Goal: Task Accomplishment & Management: Manage account settings

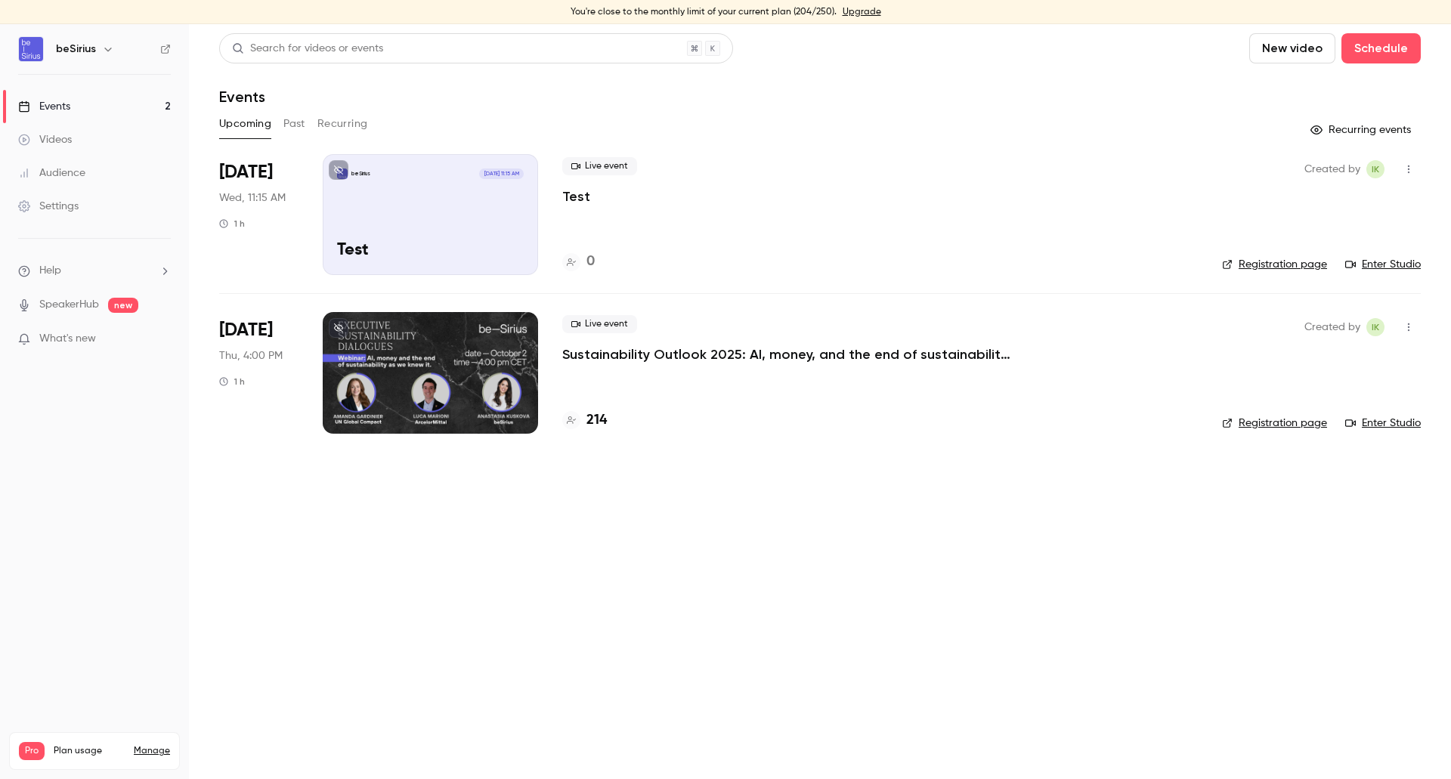
click at [477, 218] on div "beSirius Oct 1, 11:15 AM Test" at bounding box center [430, 214] width 215 height 121
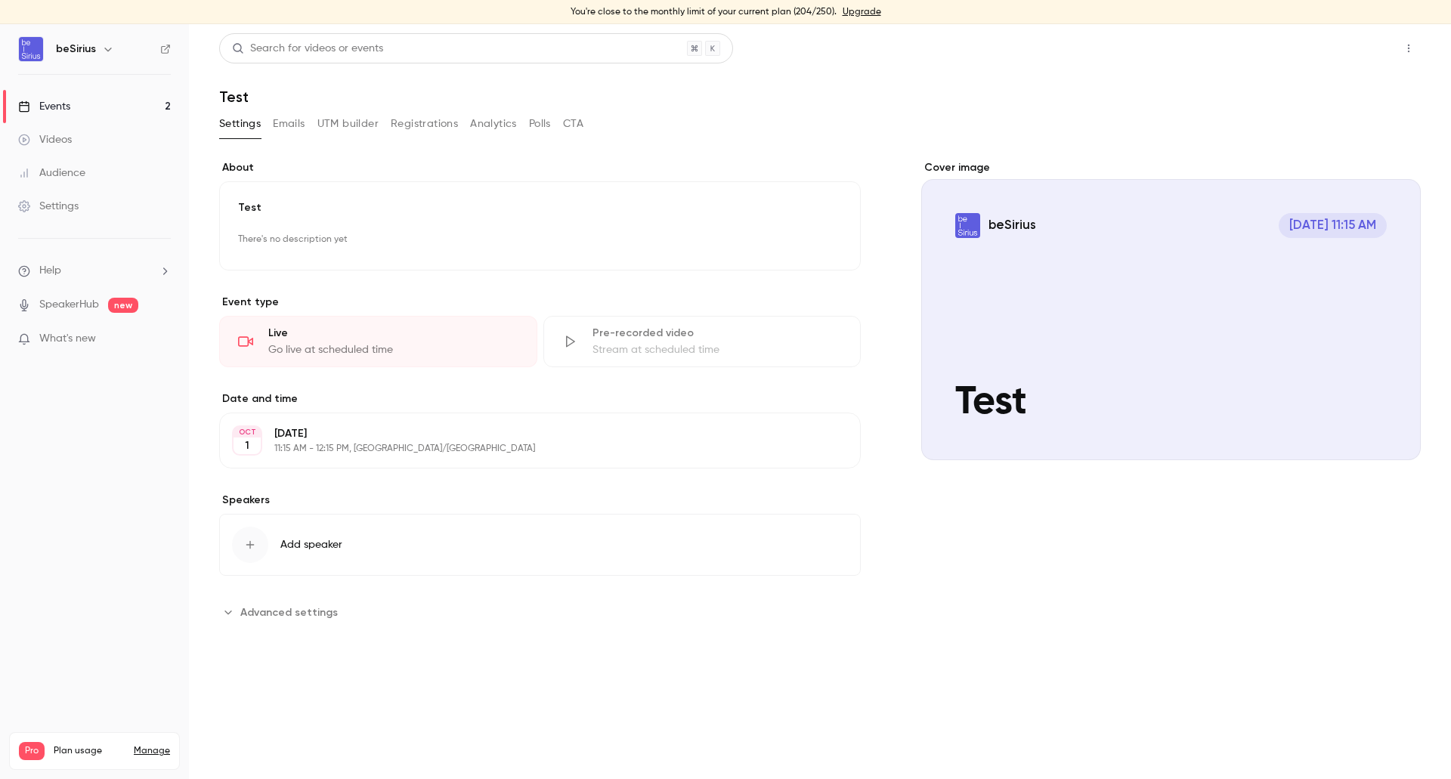
click at [1345, 41] on button "Share" at bounding box center [1354, 48] width 60 height 30
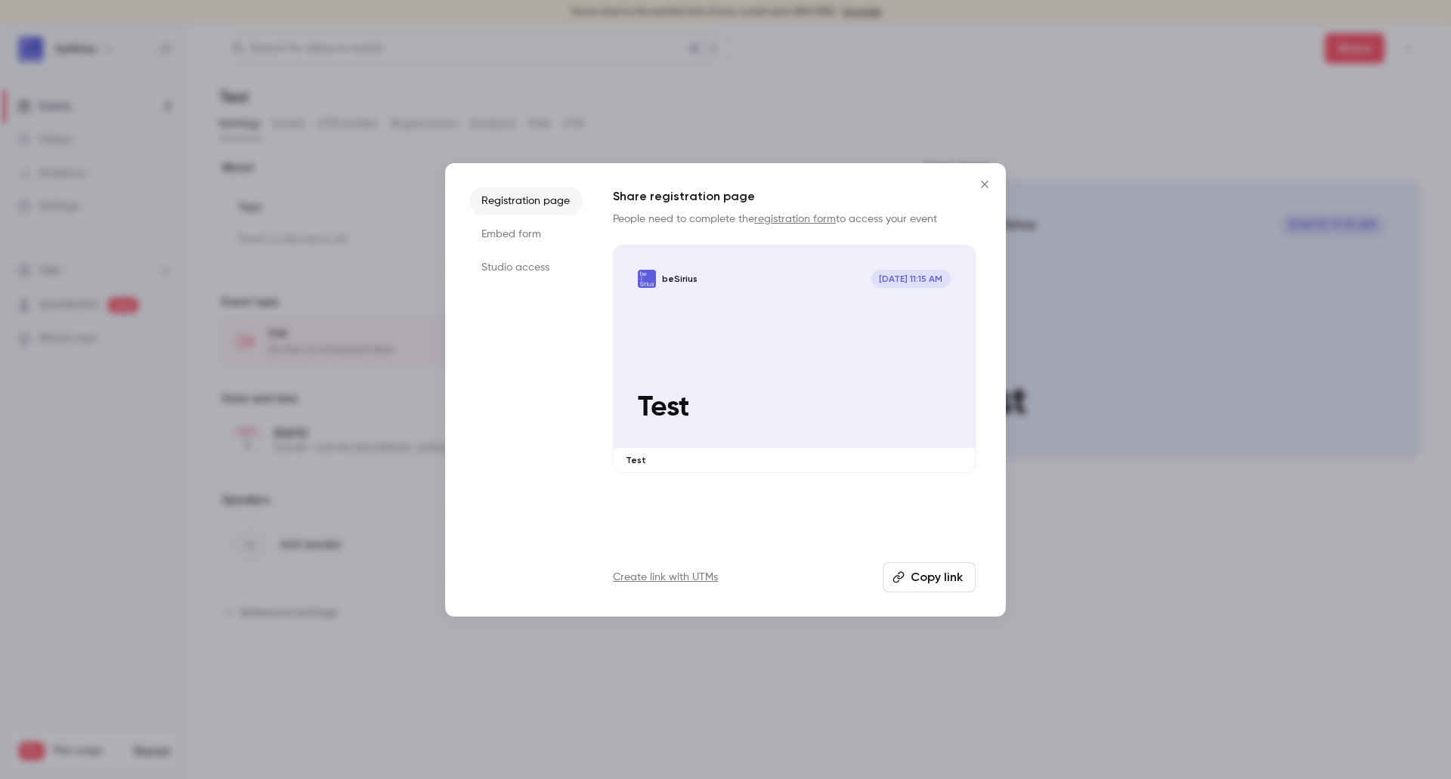
click at [949, 577] on button "Copy link" at bounding box center [928, 577] width 93 height 30
click at [989, 179] on icon "Close" at bounding box center [984, 184] width 18 height 12
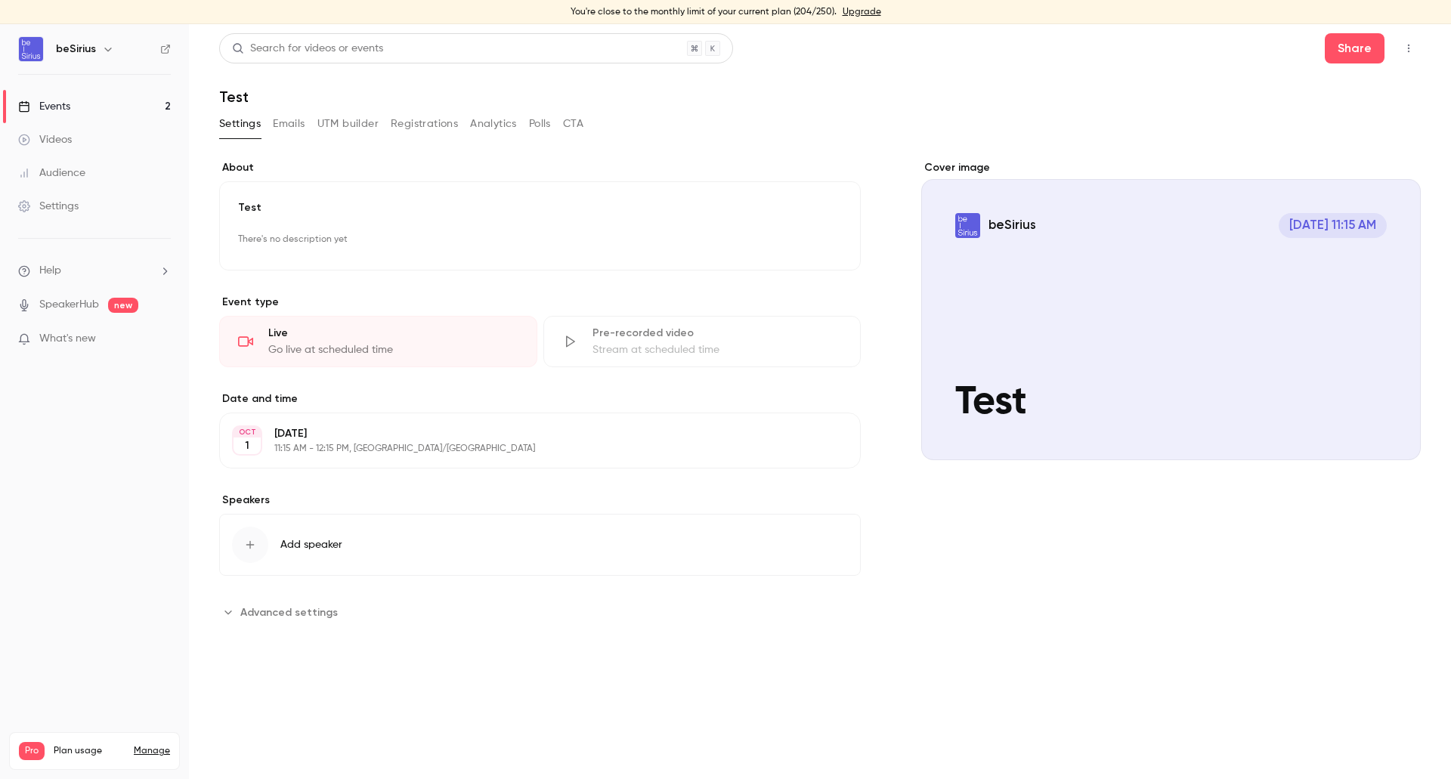
click at [403, 126] on button "Registrations" at bounding box center [424, 124] width 67 height 24
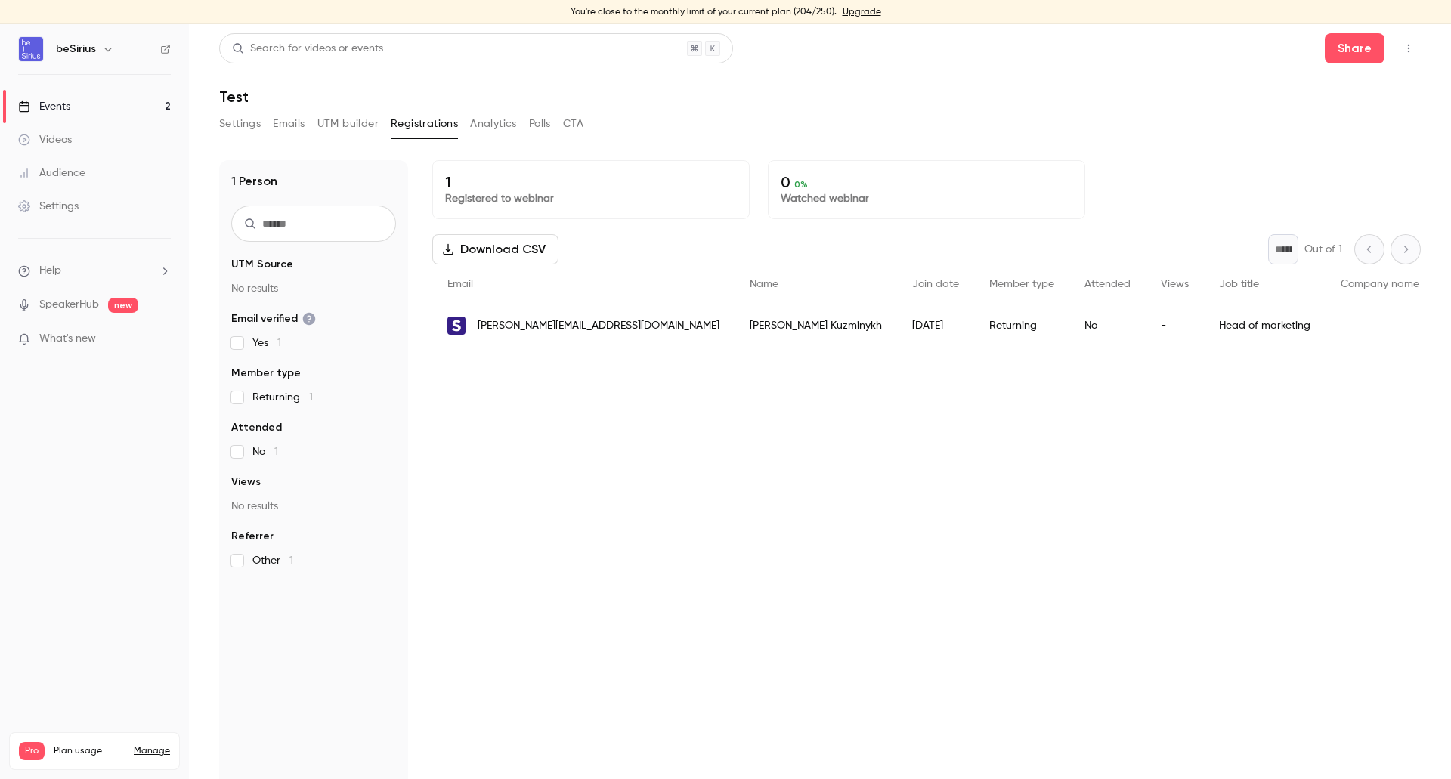
click at [252, 125] on button "Settings" at bounding box center [240, 124] width 42 height 24
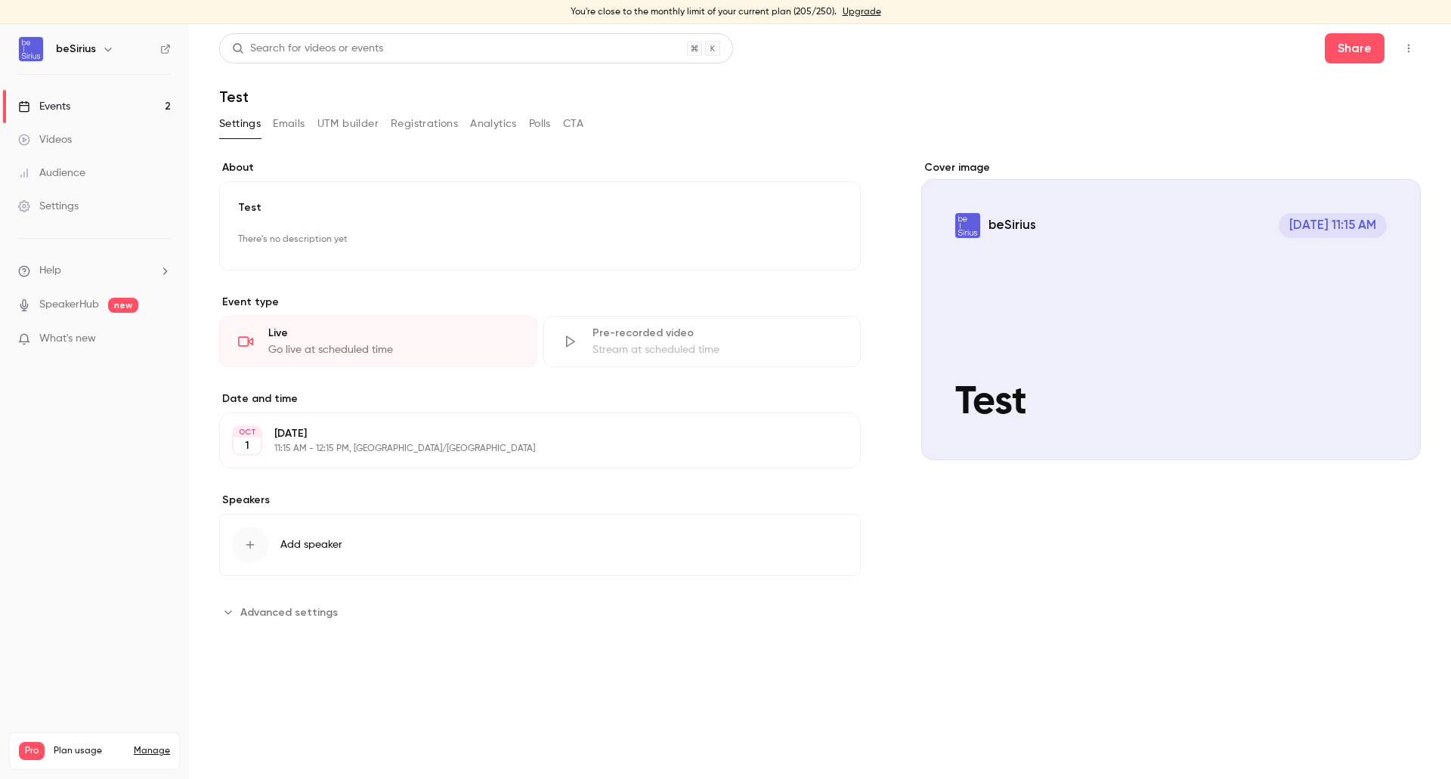
click at [1162, 300] on div "Cover image" at bounding box center [1170, 310] width 499 height 300
click at [0, 0] on input "beSirius Oct 1, 11:15 AM Test" at bounding box center [0, 0] width 0 height 0
click at [75, 100] on link "Events 2" at bounding box center [94, 106] width 189 height 33
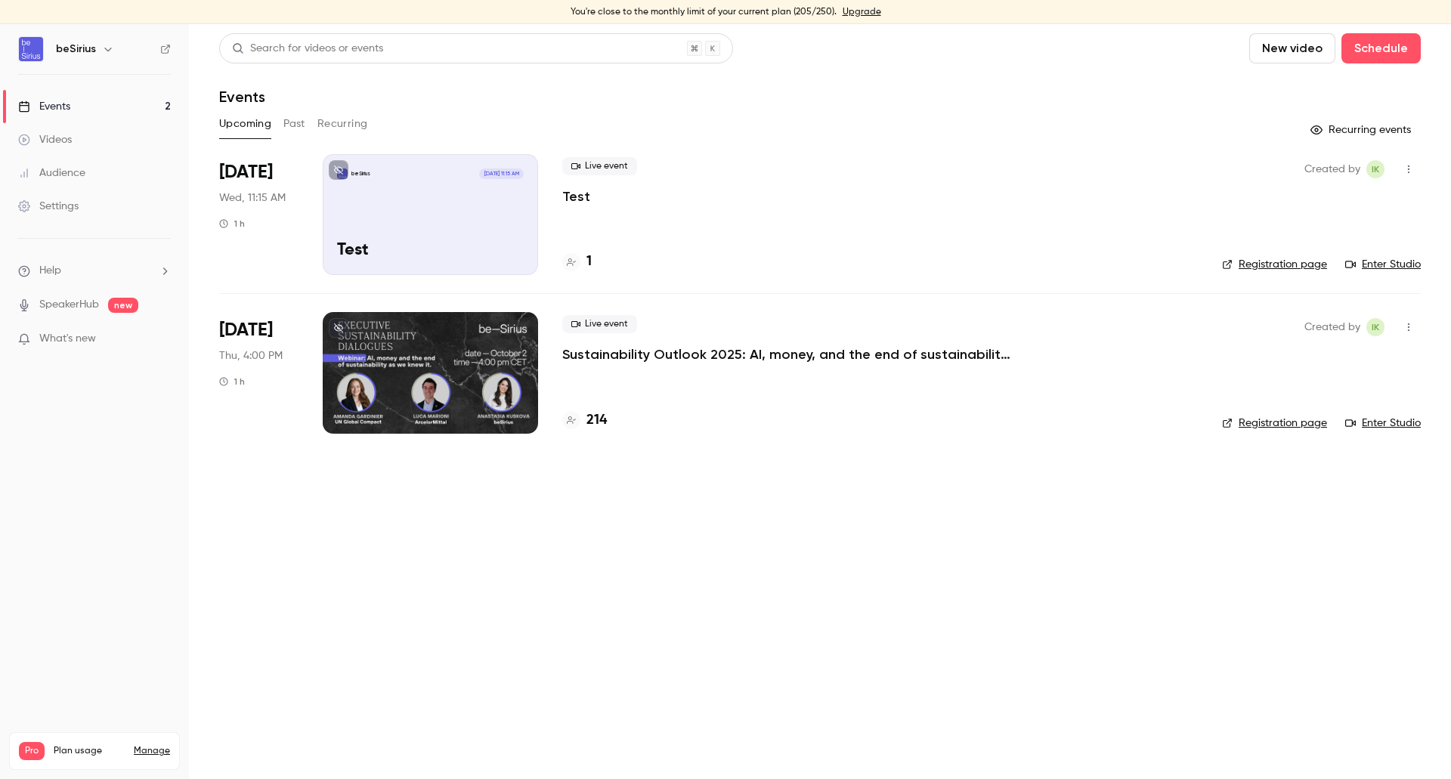
click at [471, 391] on div at bounding box center [430, 372] width 215 height 121
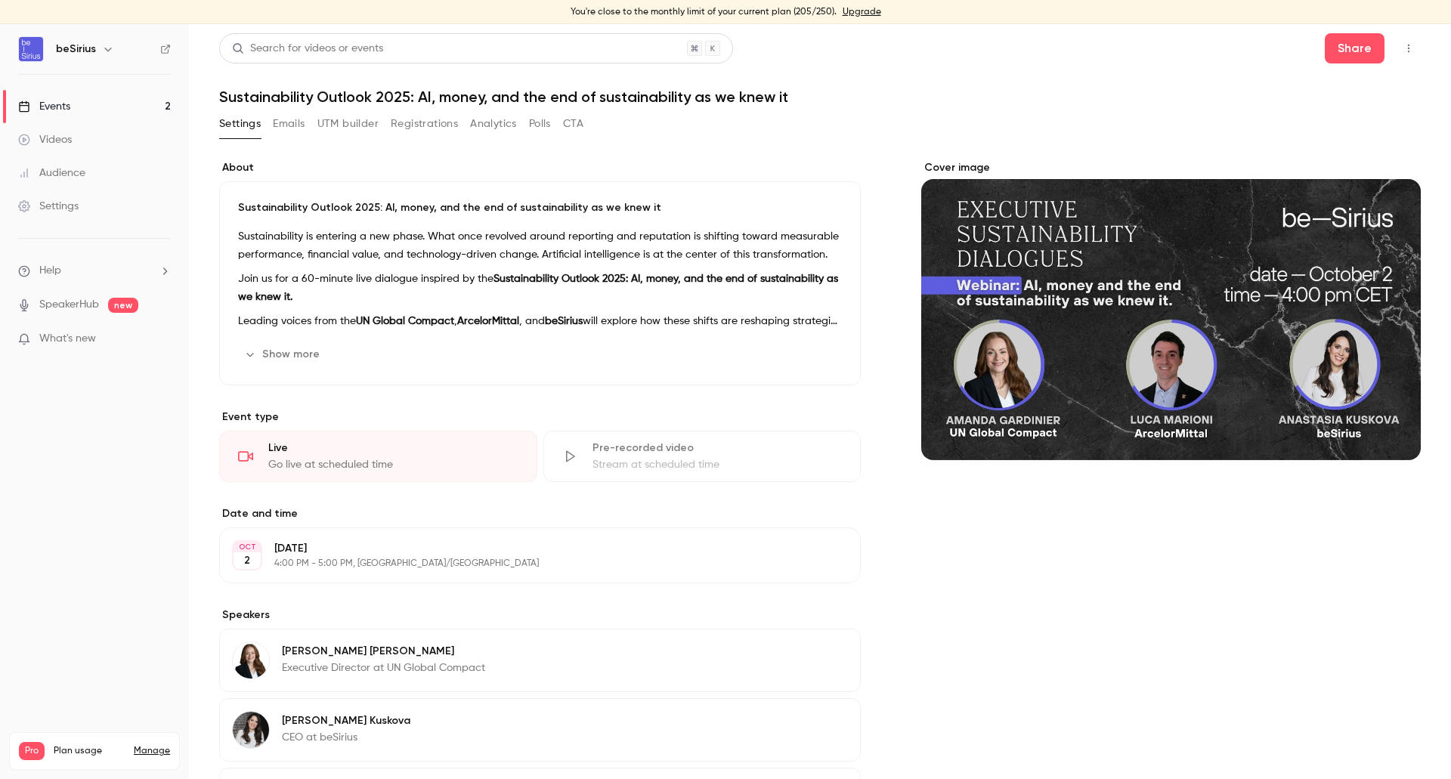
click at [108, 103] on link "Events 2" at bounding box center [94, 106] width 189 height 33
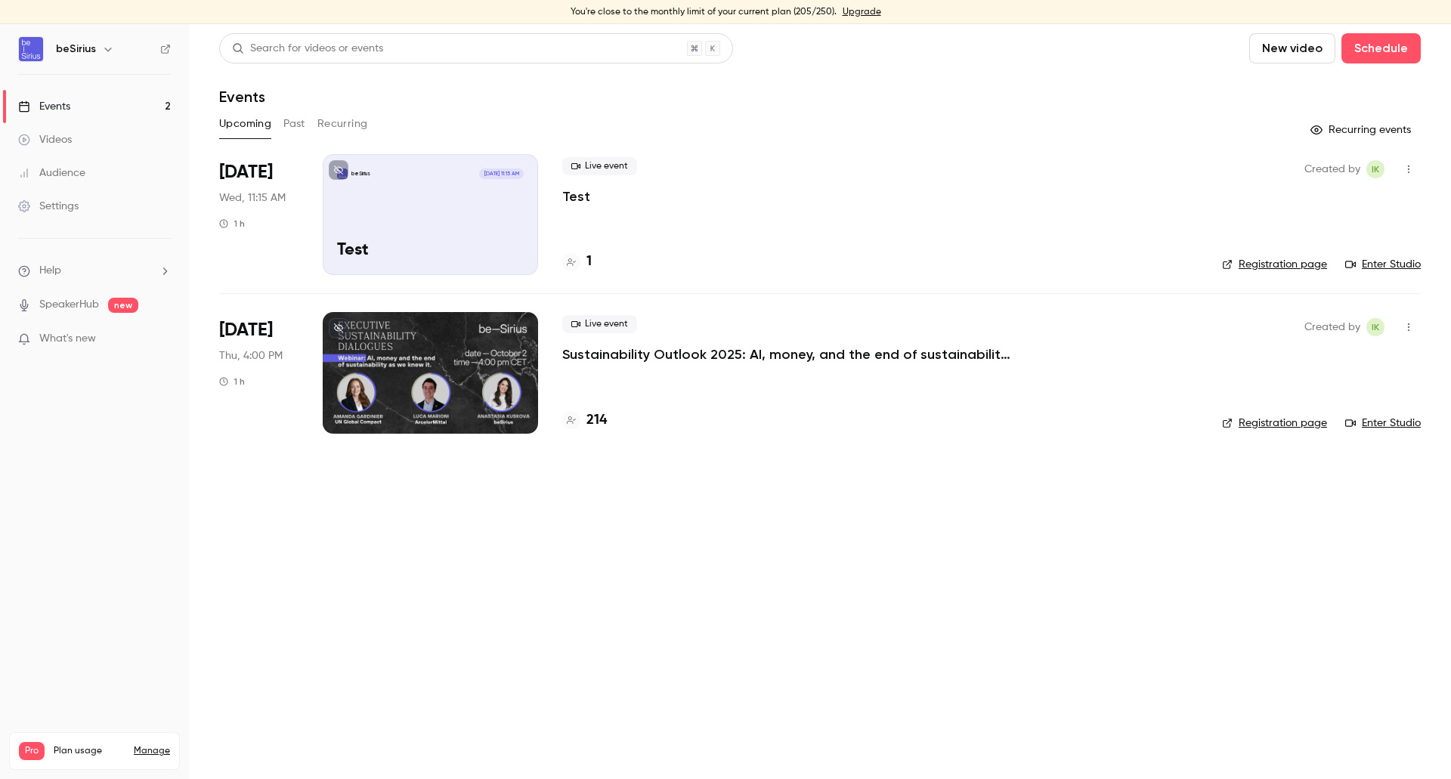
click at [1388, 264] on link "Enter Studio" at bounding box center [1383, 264] width 76 height 15
click at [489, 229] on div "beSirius Oct 1, 11:15 AM Test" at bounding box center [430, 214] width 215 height 121
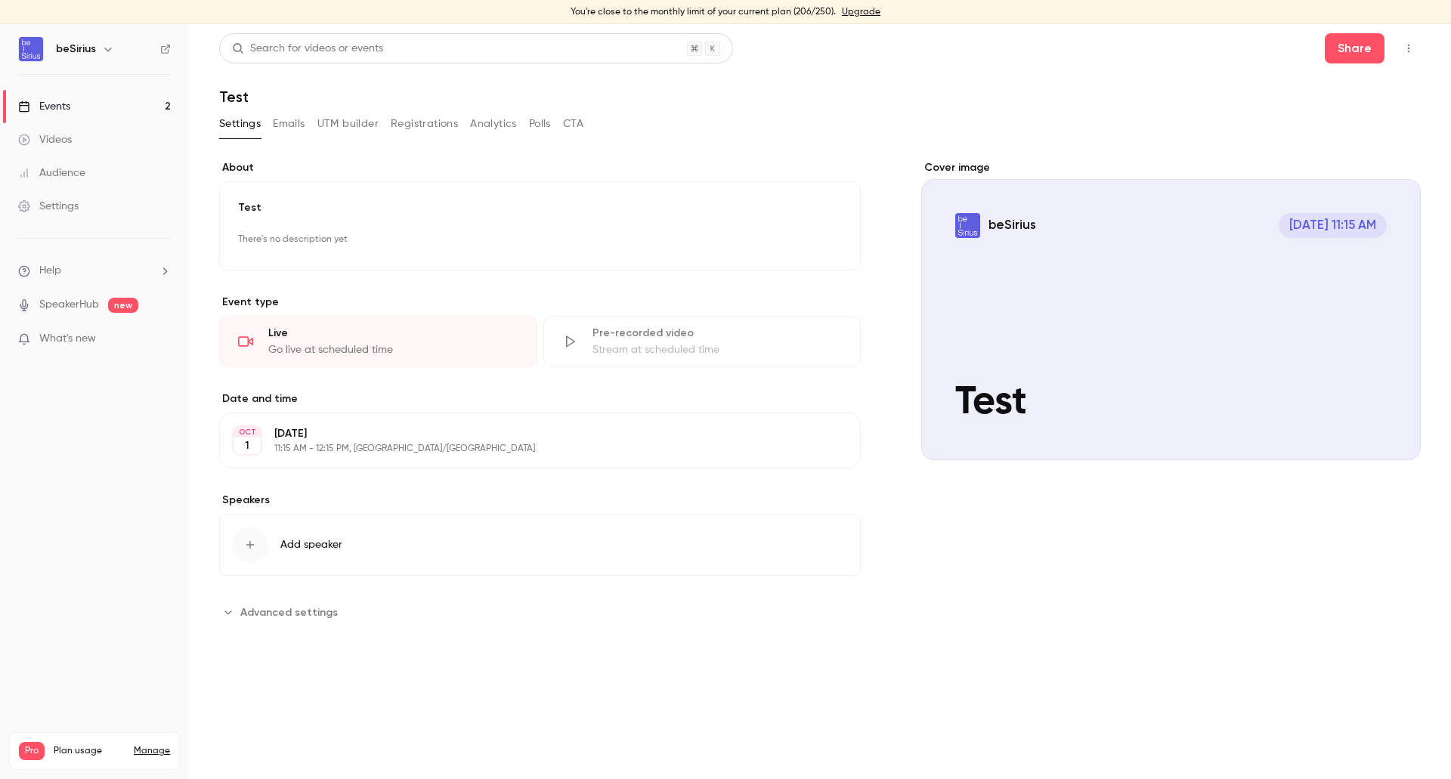
click at [277, 122] on button "Emails" at bounding box center [289, 124] width 32 height 24
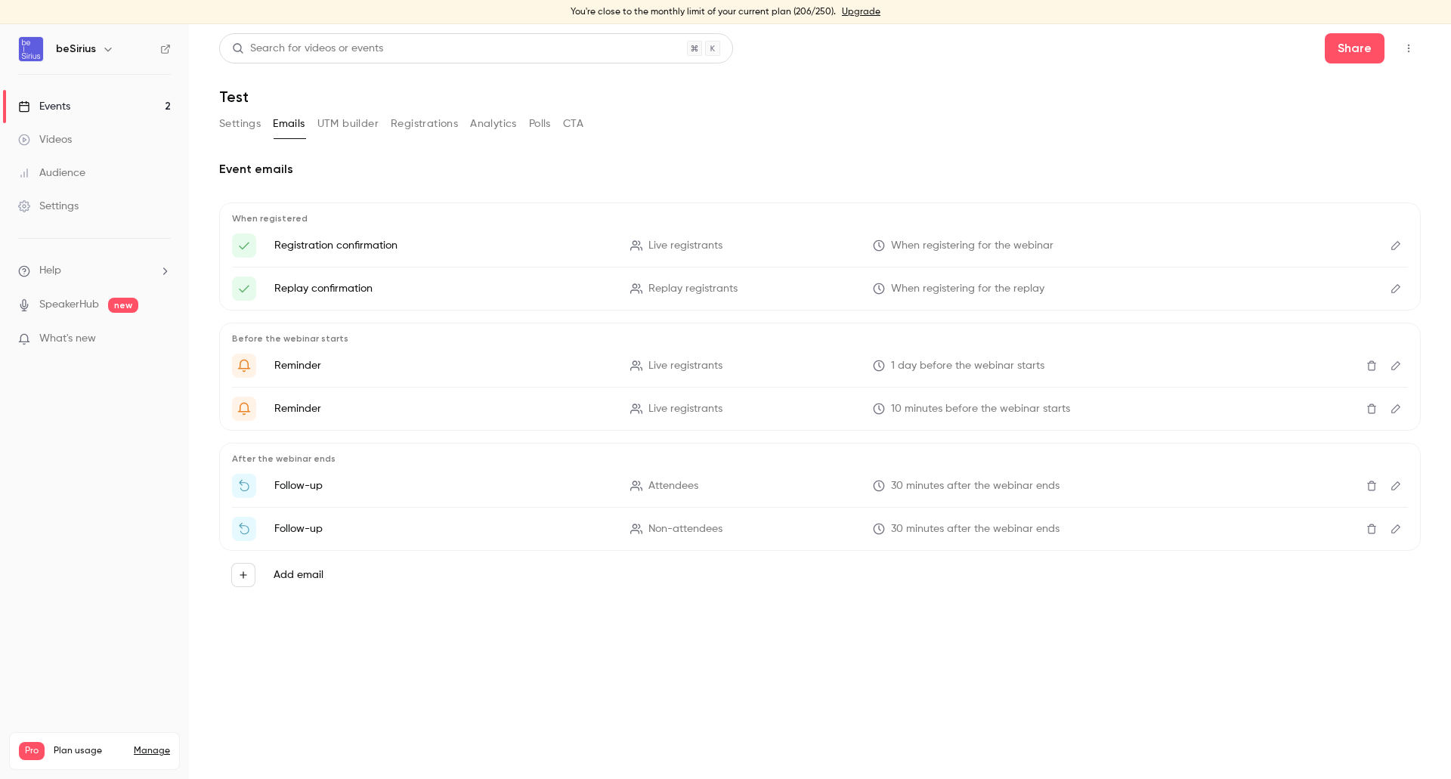
click at [1394, 243] on icon "Edit" at bounding box center [1395, 245] width 12 height 11
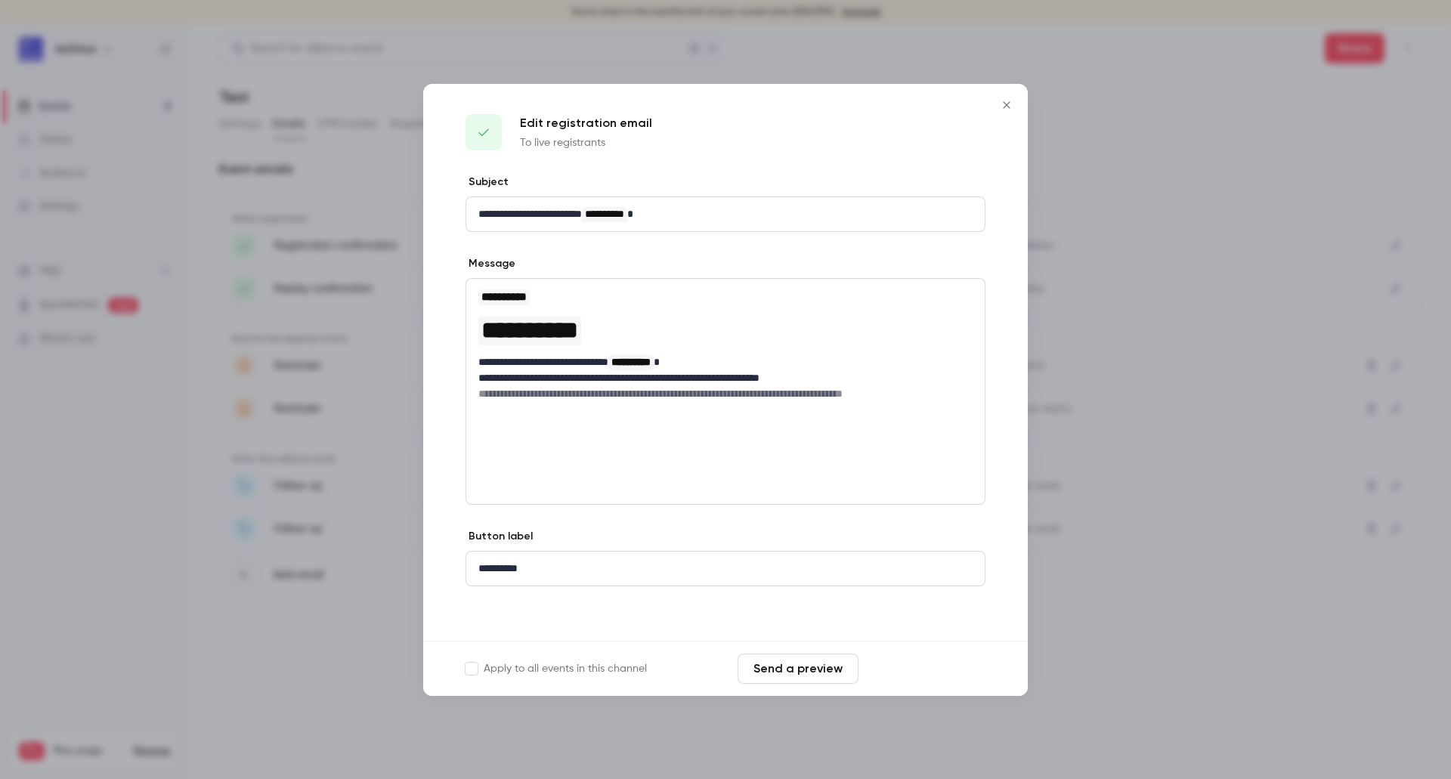
click at [915, 660] on button "Save changes" at bounding box center [924, 669] width 121 height 30
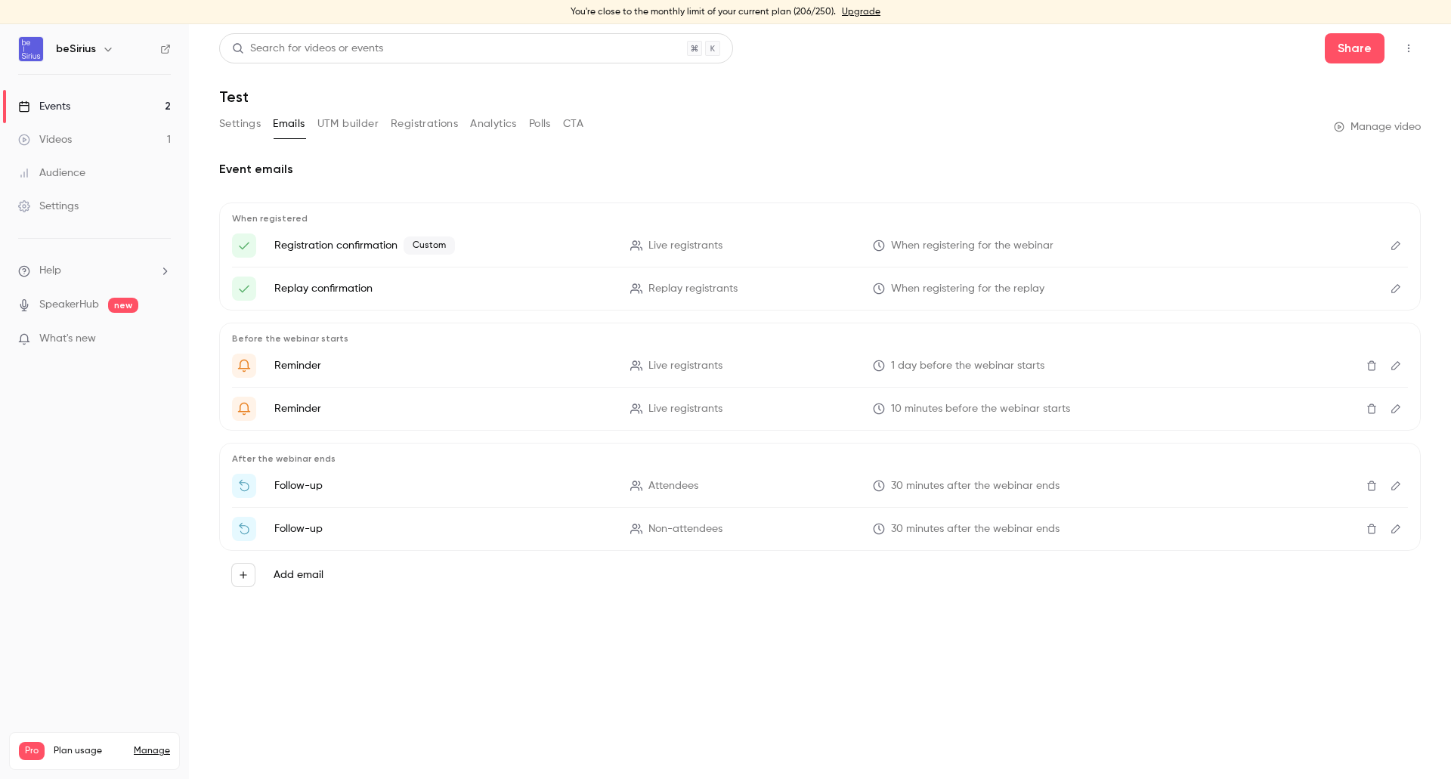
click at [68, 104] on div "Events" at bounding box center [44, 106] width 52 height 15
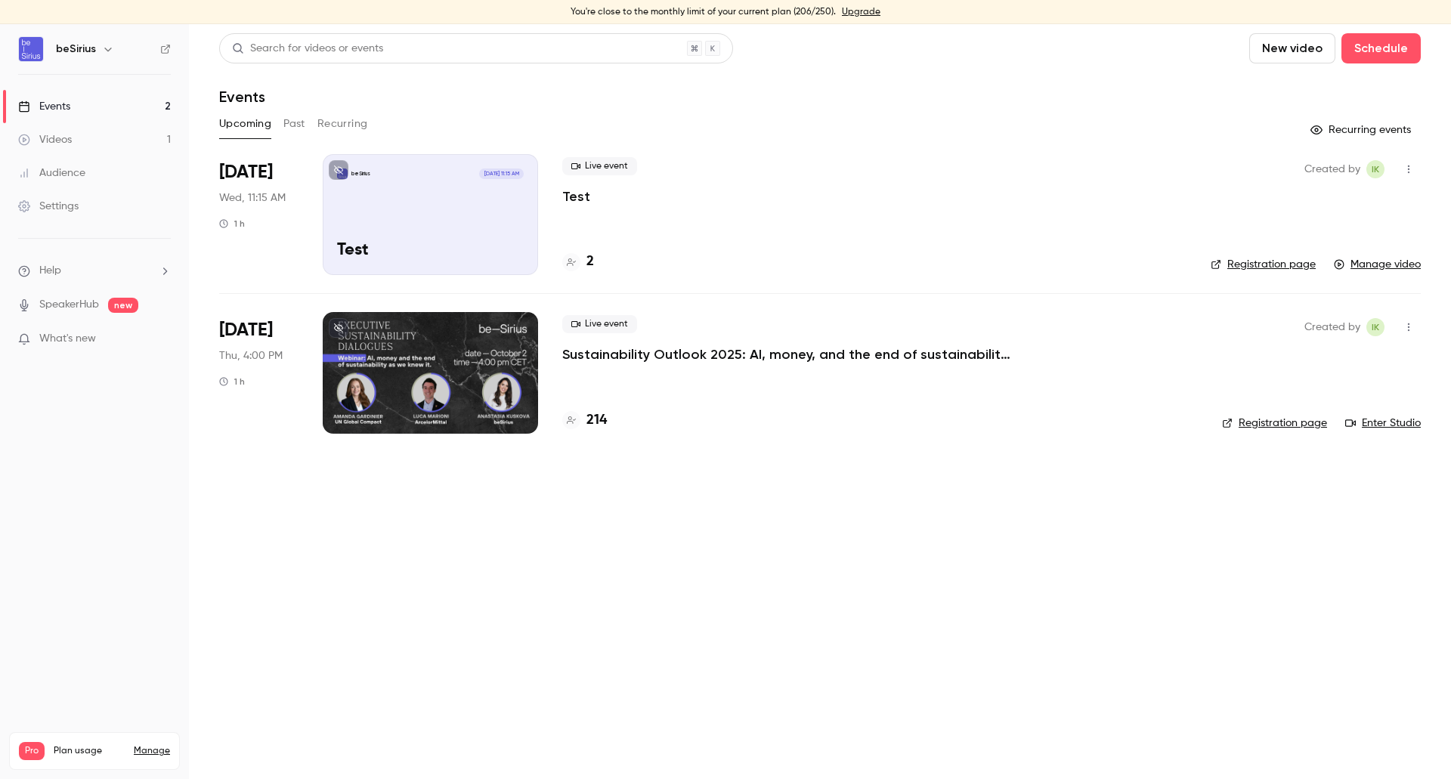
click at [377, 237] on div "beSirius Oct 1, 11:15 AM Test" at bounding box center [430, 214] width 215 height 121
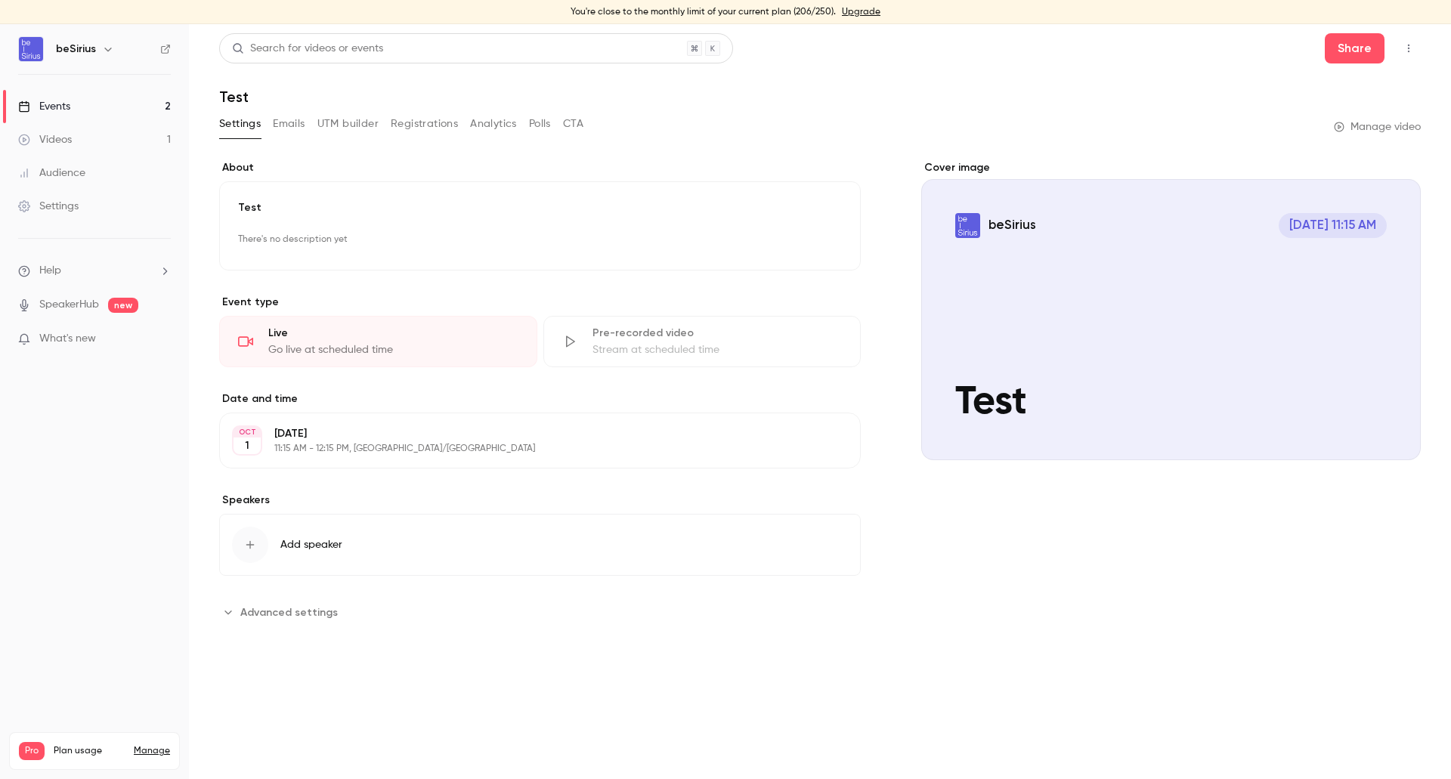
click at [686, 357] on div "Stream at scheduled time" at bounding box center [717, 349] width 250 height 15
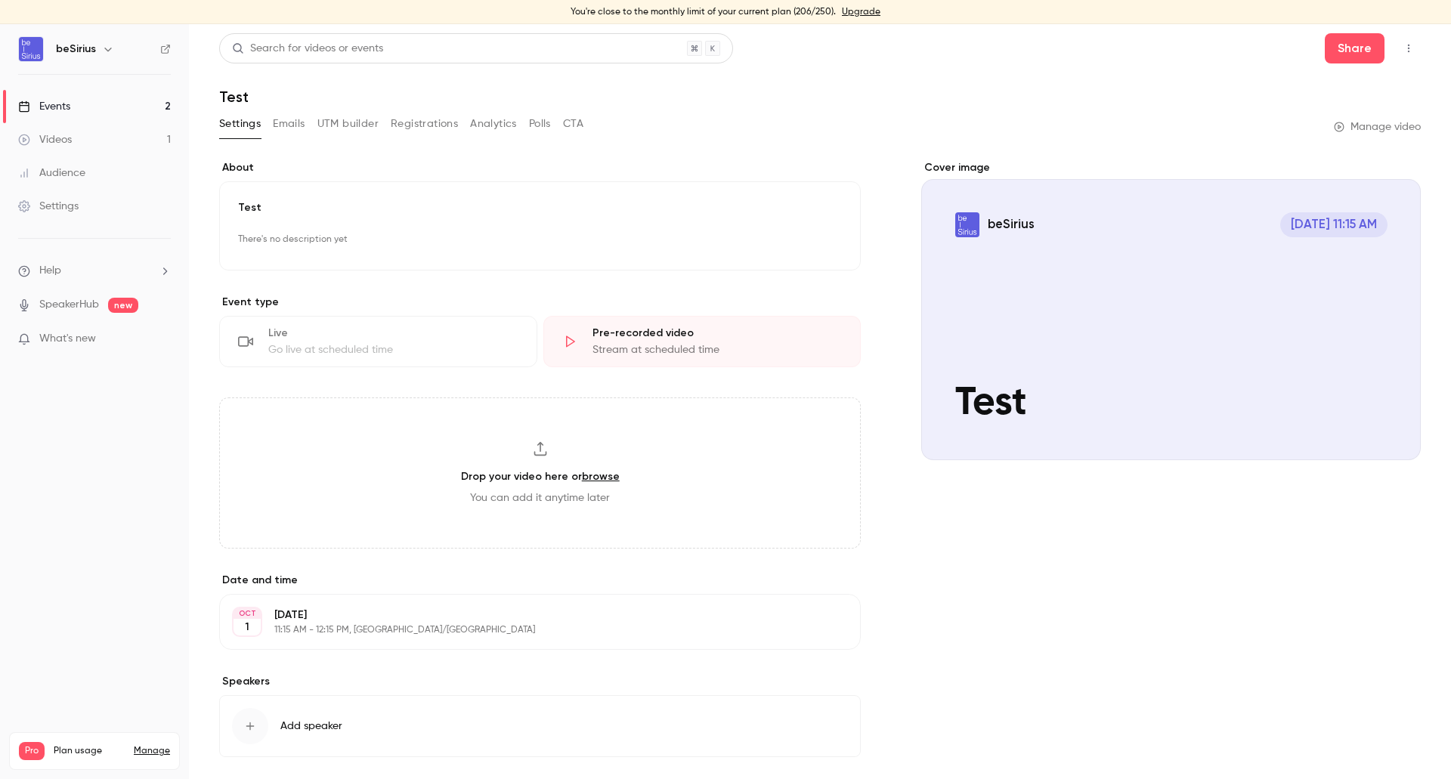
click at [355, 351] on div "Go live at scheduled time" at bounding box center [393, 349] width 250 height 15
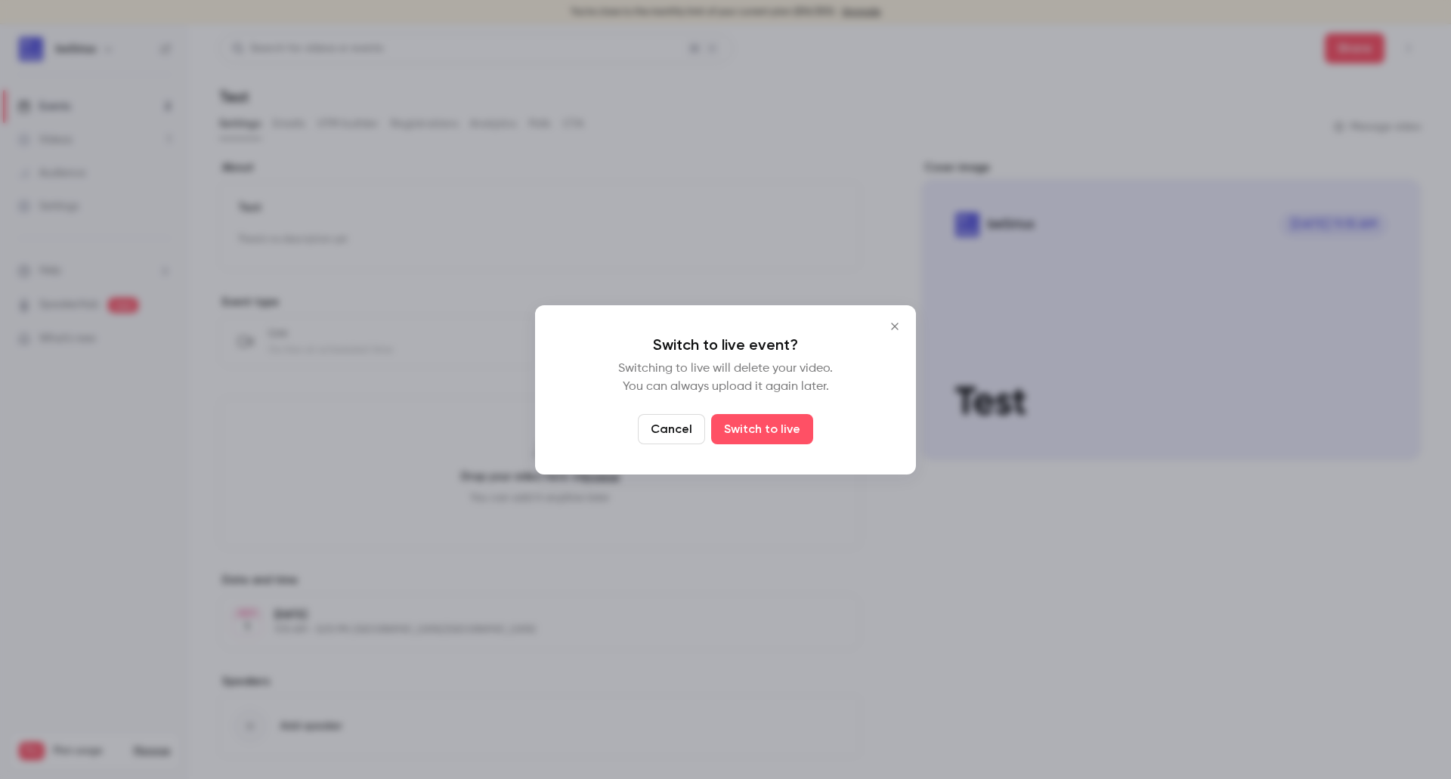
click at [902, 326] on icon "Close" at bounding box center [894, 326] width 18 height 12
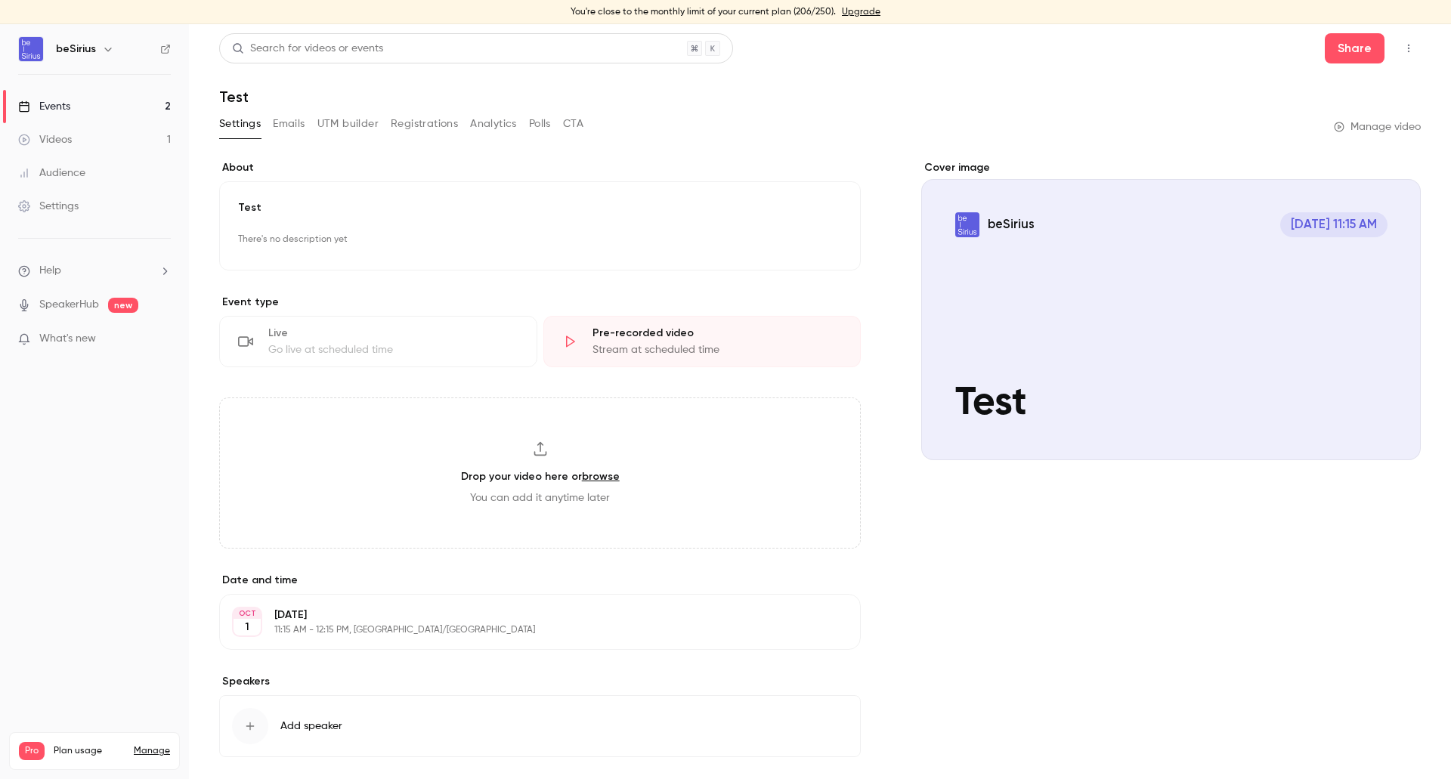
click at [278, 128] on button "Emails" at bounding box center [289, 124] width 32 height 24
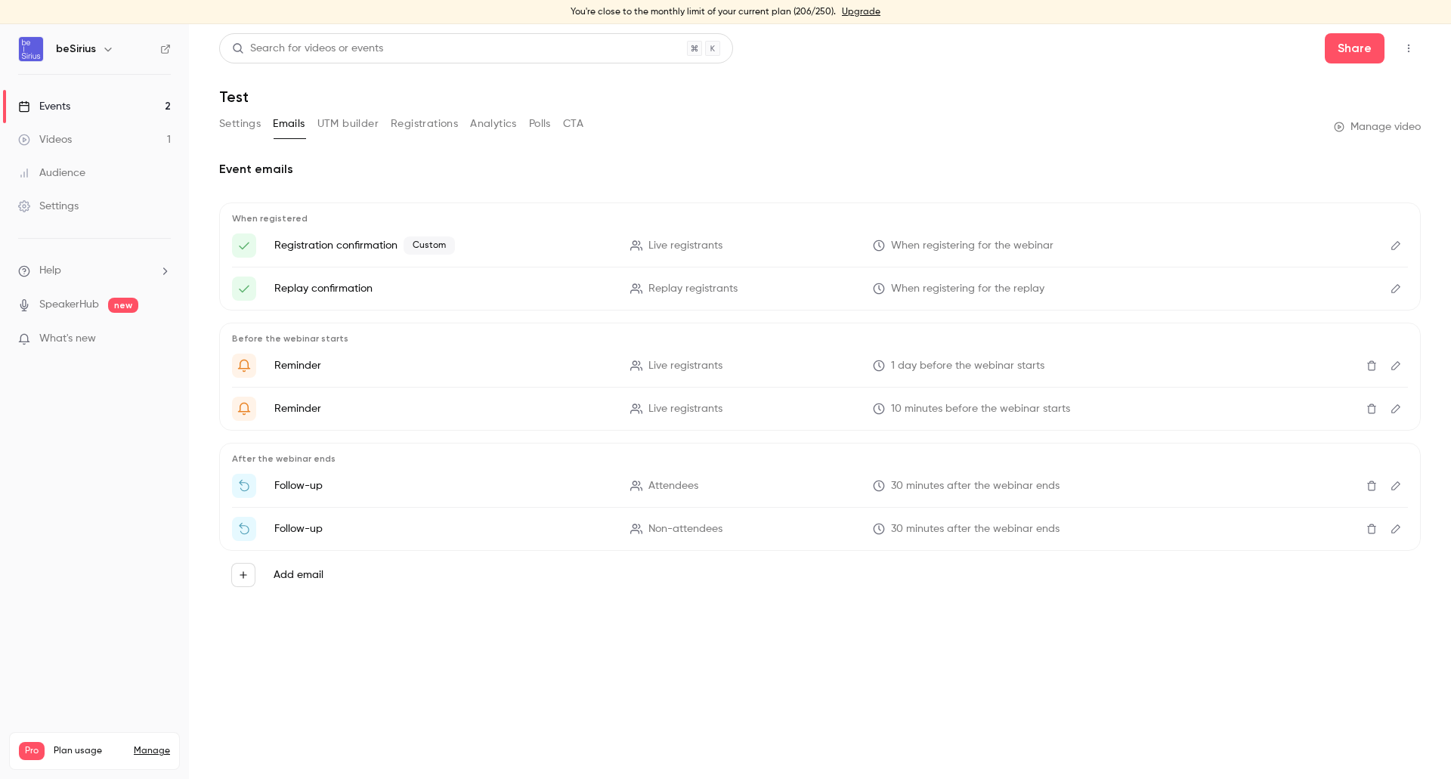
click at [354, 131] on button "UTM builder" at bounding box center [347, 124] width 61 height 24
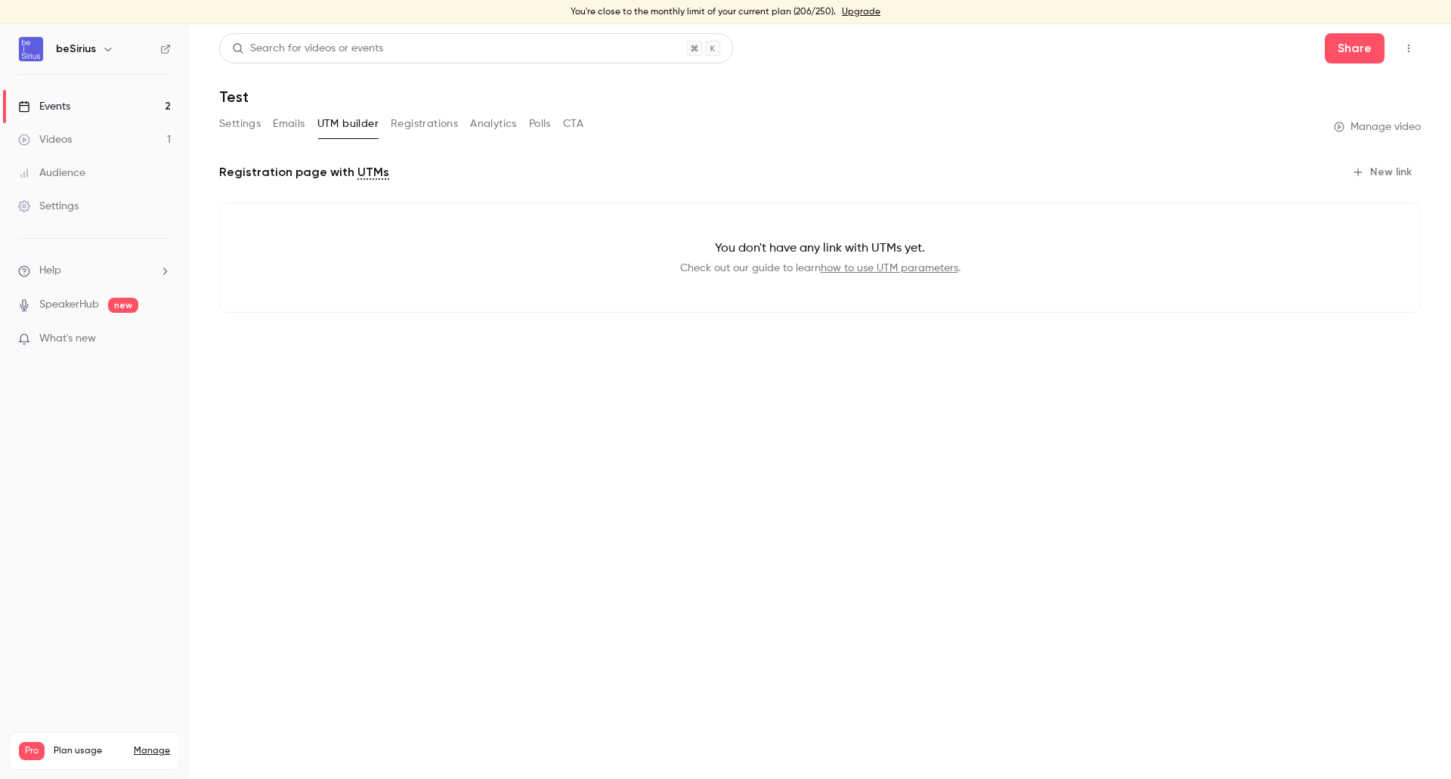
click at [421, 125] on button "Registrations" at bounding box center [424, 124] width 67 height 24
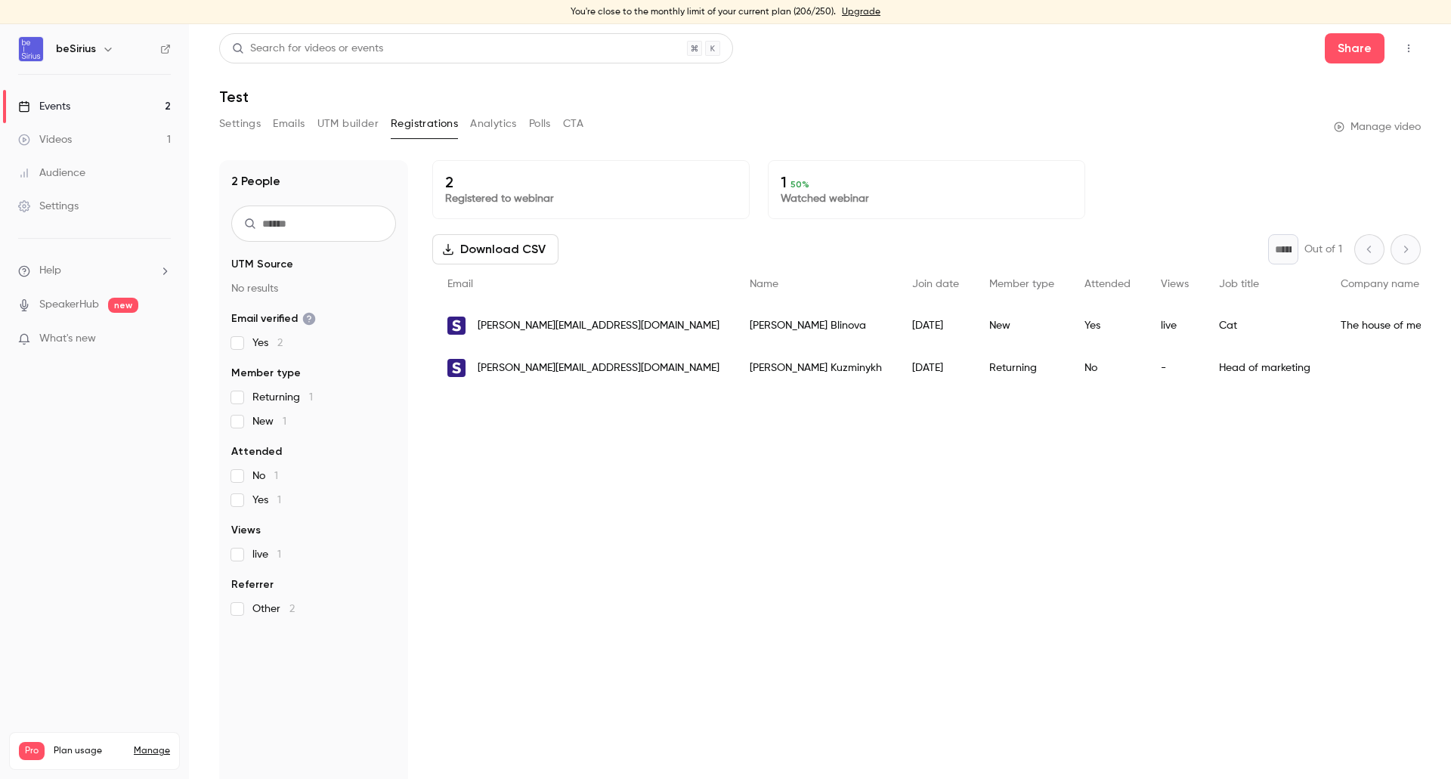
click at [502, 132] on button "Analytics" at bounding box center [493, 124] width 47 height 24
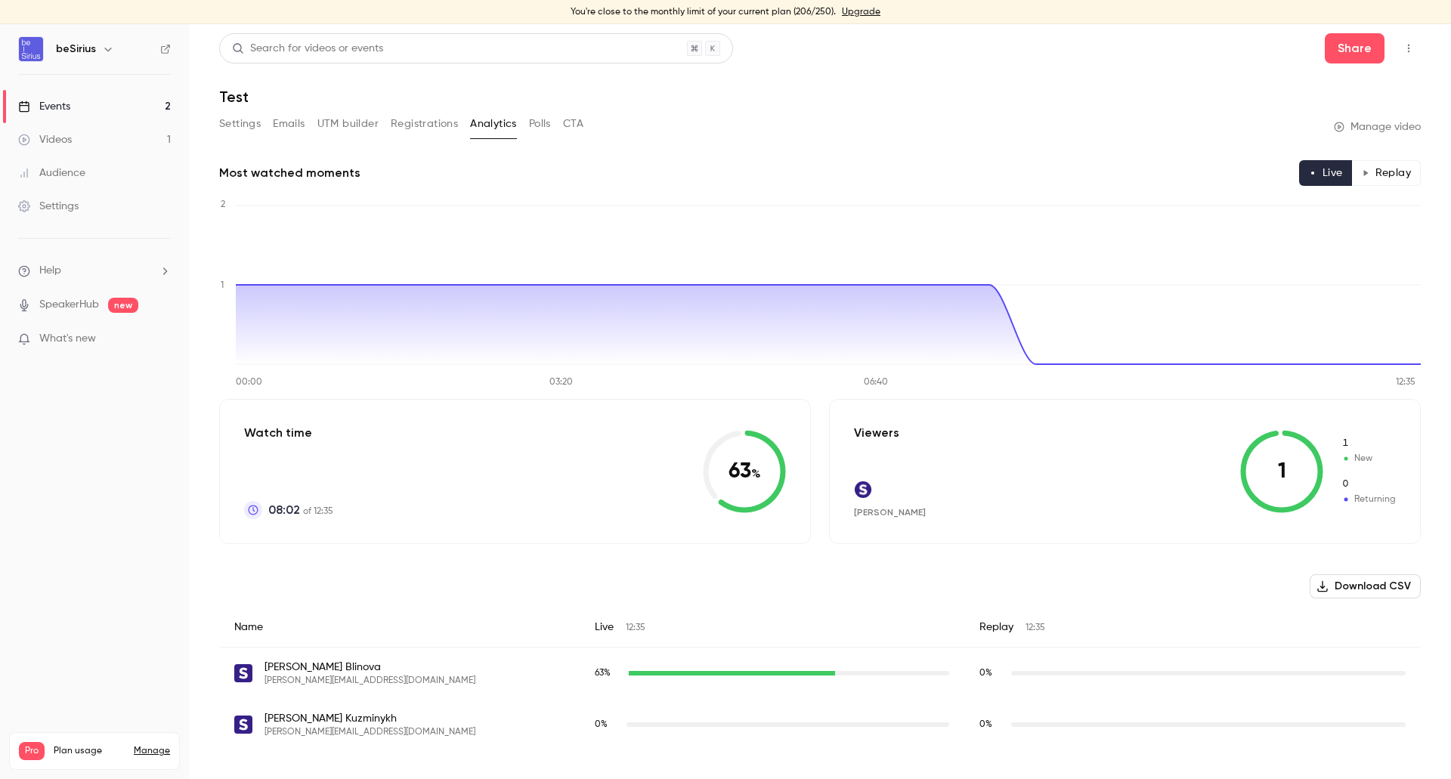
click at [539, 138] on div "Settings Emails UTM builder Registrations Analytics Polls CTA" at bounding box center [401, 127] width 364 height 30
click at [551, 122] on button "Polls" at bounding box center [540, 124] width 22 height 24
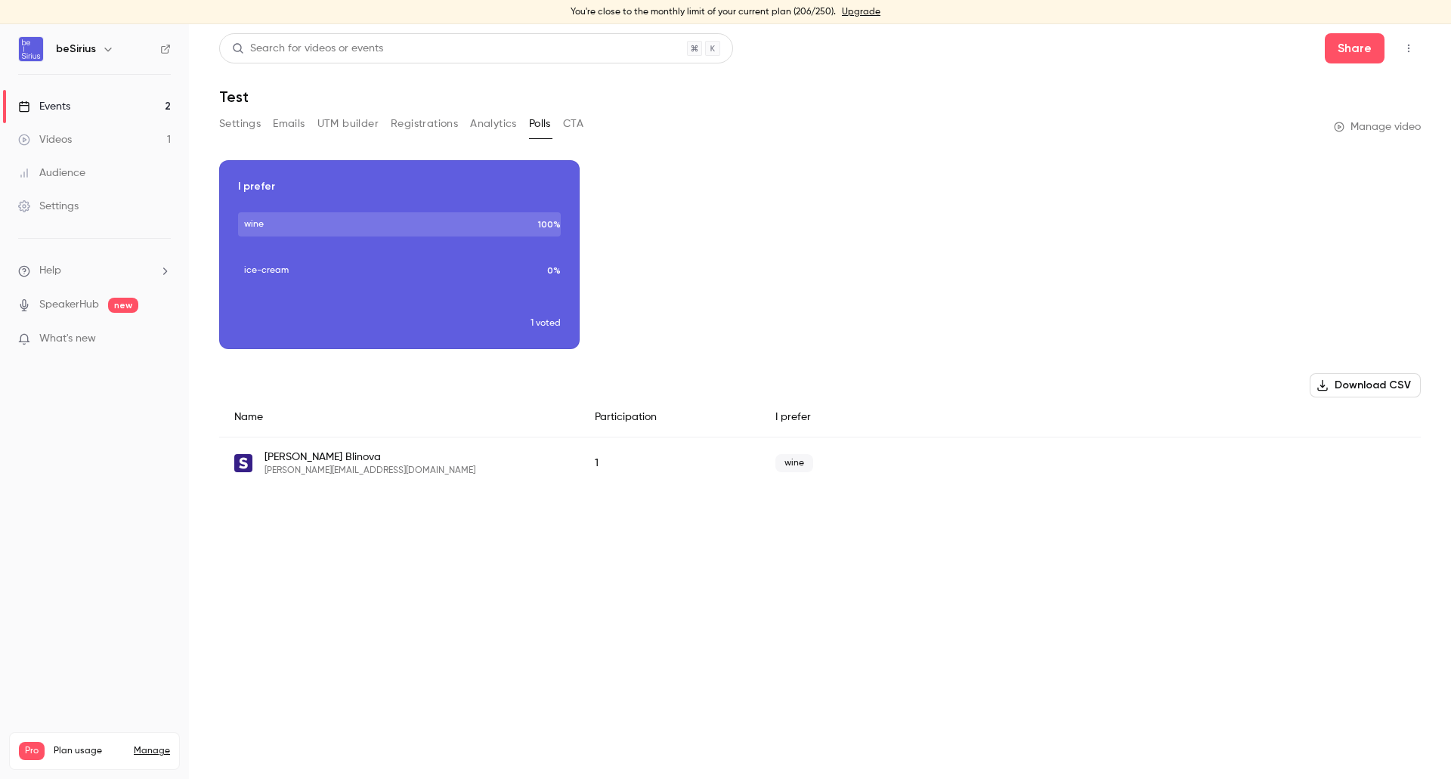
click at [571, 131] on button "CTA" at bounding box center [573, 124] width 20 height 24
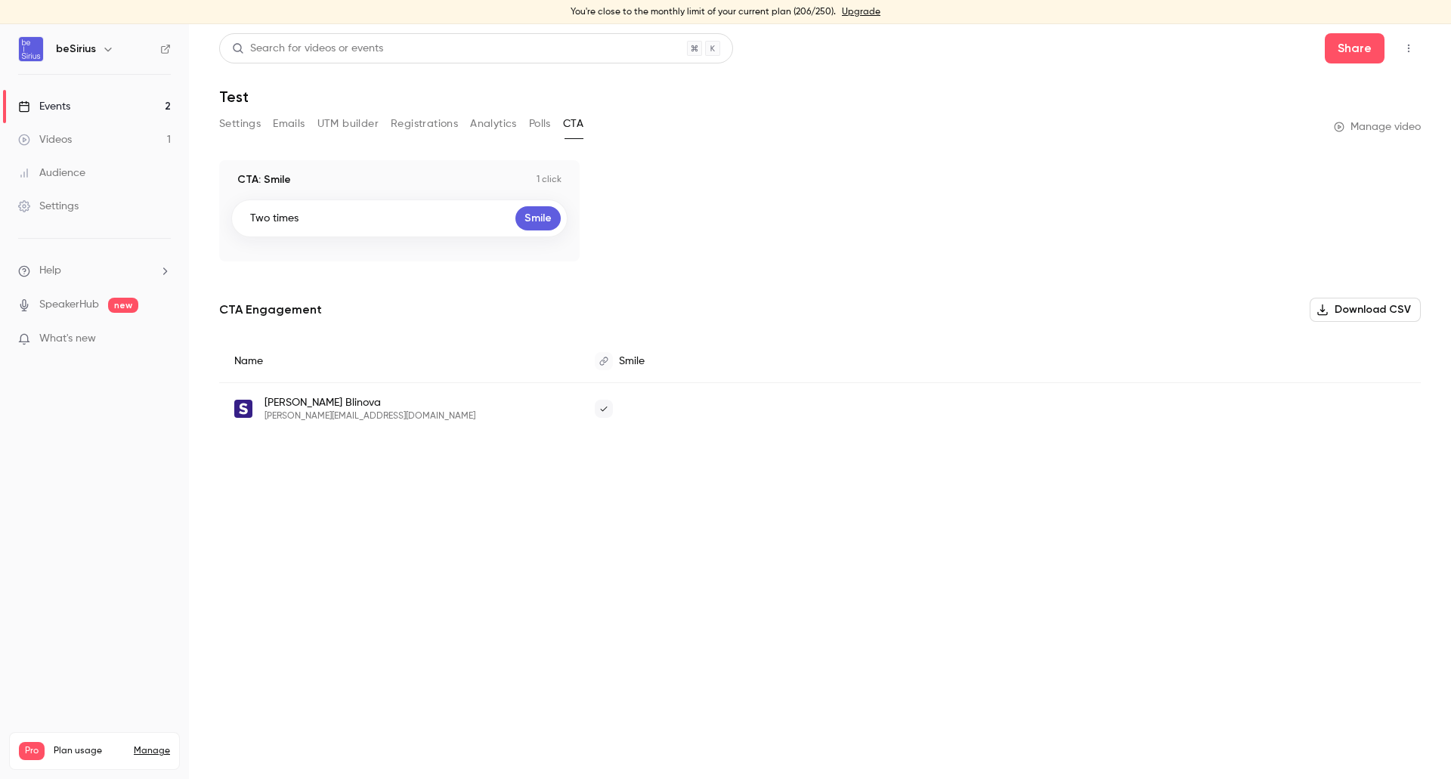
click at [429, 118] on button "Registrations" at bounding box center [424, 124] width 67 height 24
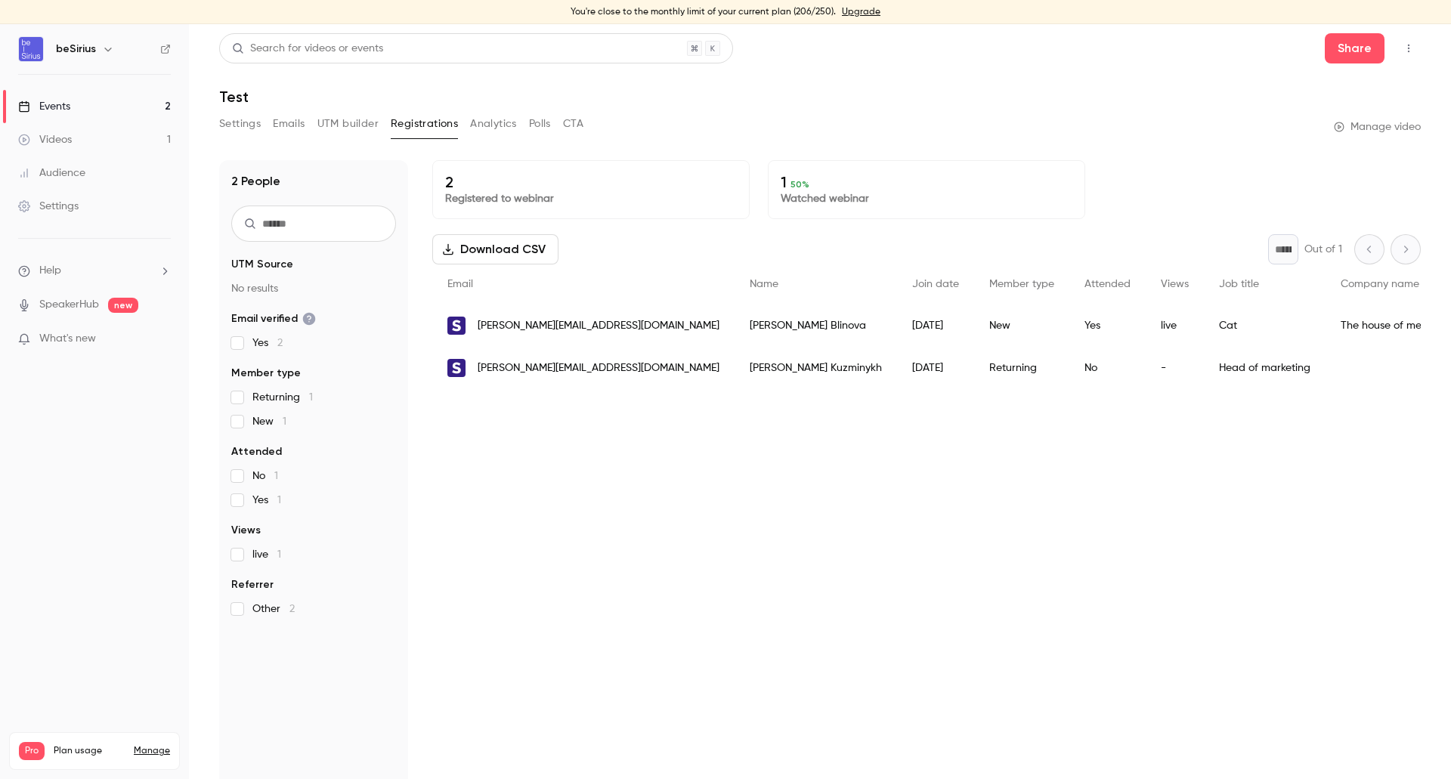
click at [333, 124] on button "UTM builder" at bounding box center [347, 124] width 61 height 24
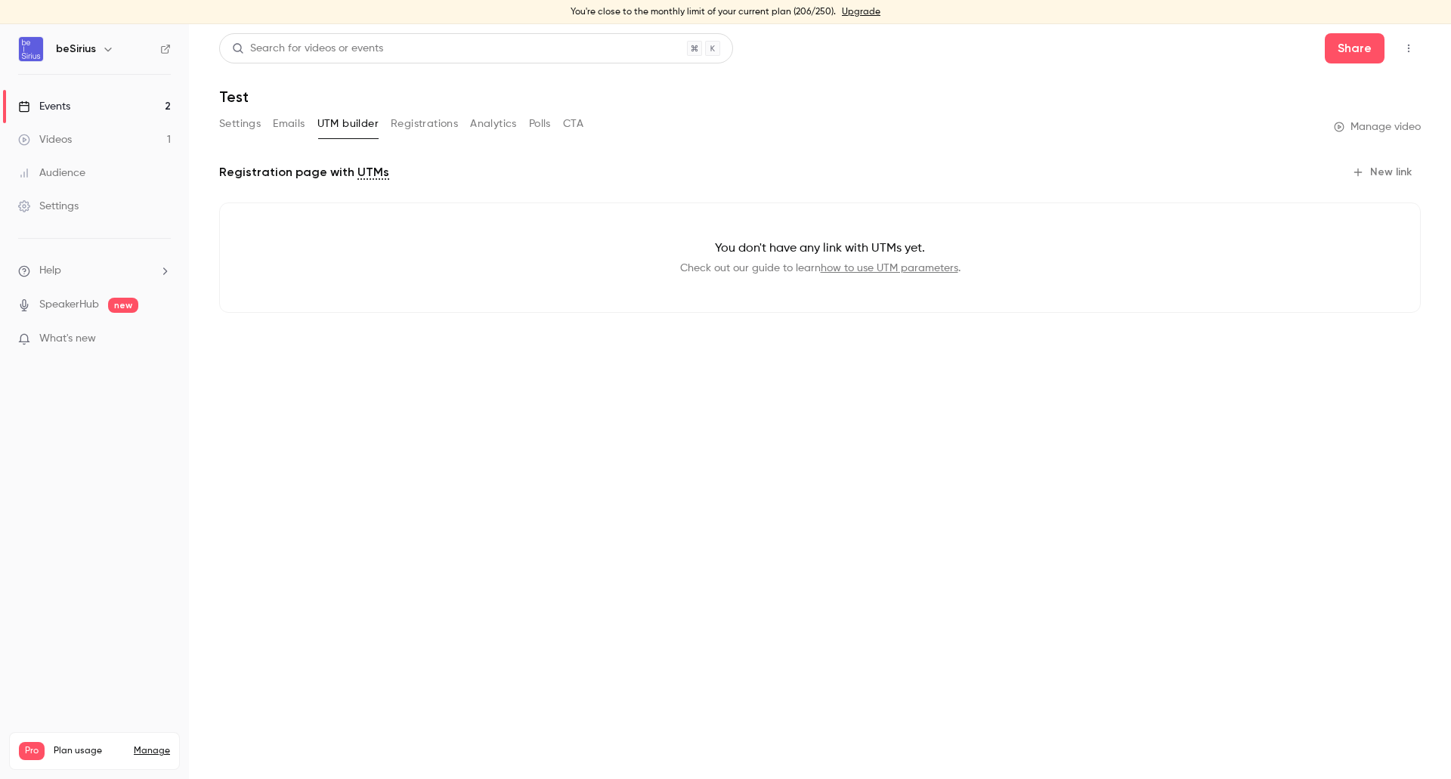
click at [299, 125] on button "Emails" at bounding box center [289, 124] width 32 height 24
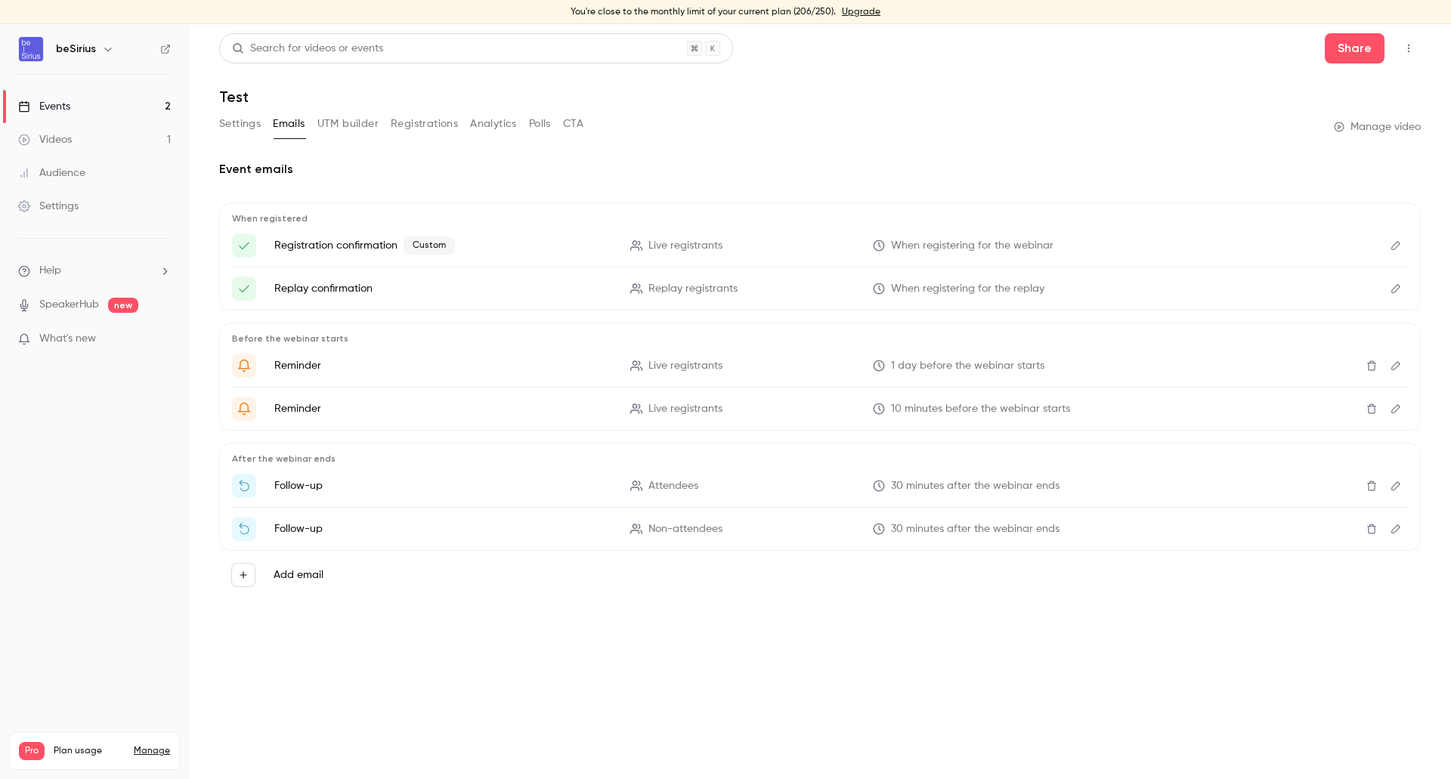
click at [1385, 288] on button "Edit" at bounding box center [1395, 289] width 24 height 24
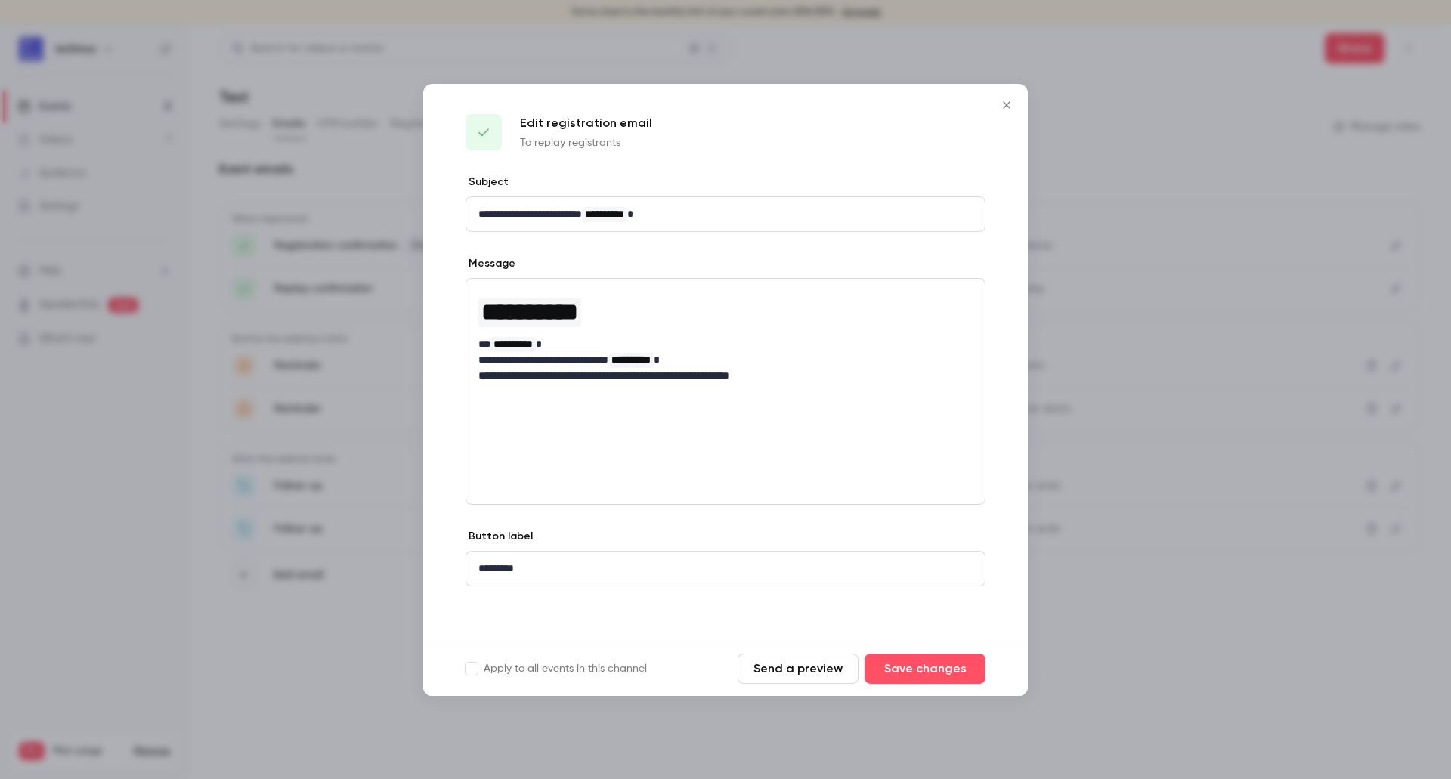
click at [840, 674] on button "Send a preview" at bounding box center [797, 669] width 121 height 30
click at [1018, 99] on button "Close" at bounding box center [1006, 105] width 30 height 30
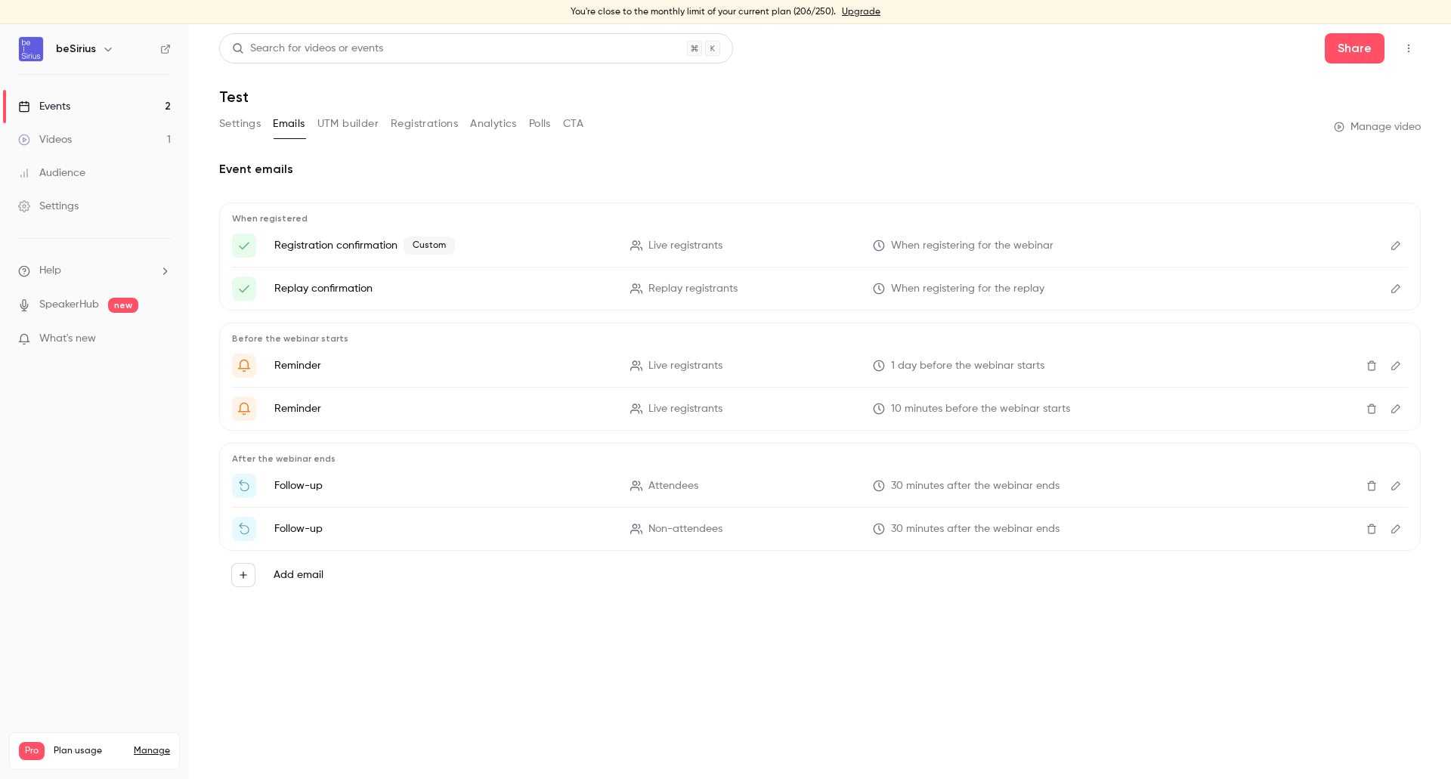
click at [79, 104] on link "Events 2" at bounding box center [94, 106] width 189 height 33
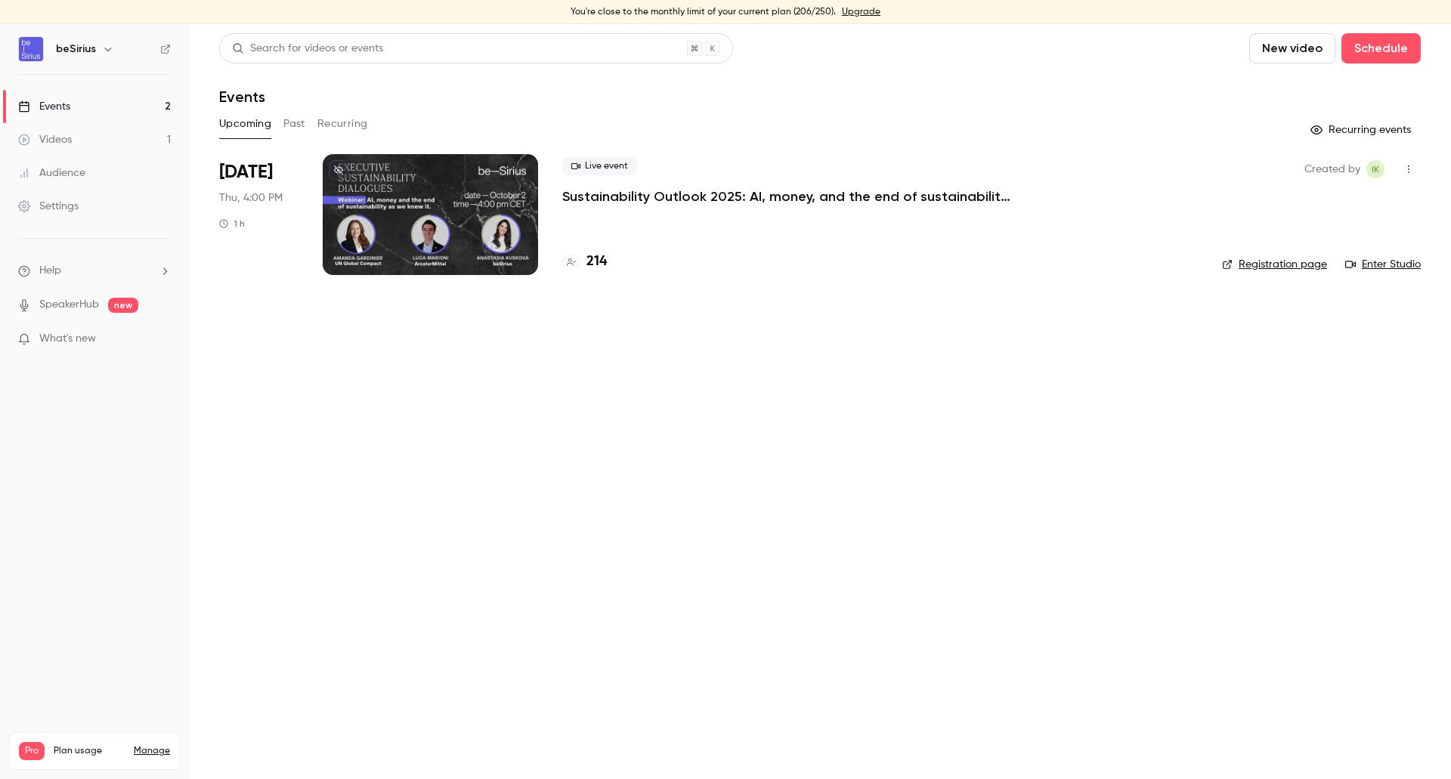
click at [456, 191] on div at bounding box center [430, 214] width 215 height 121
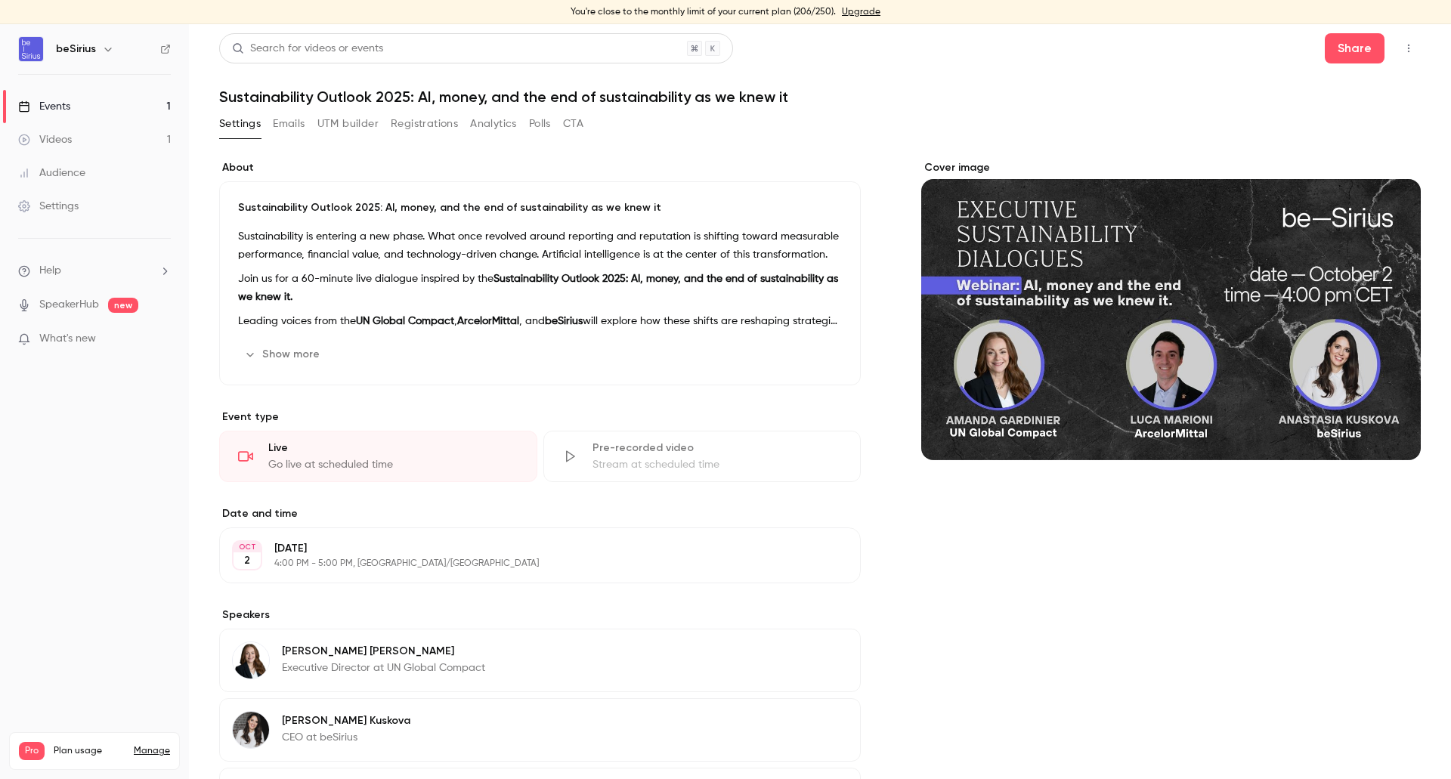
click at [95, 100] on link "Events 1" at bounding box center [94, 106] width 189 height 33
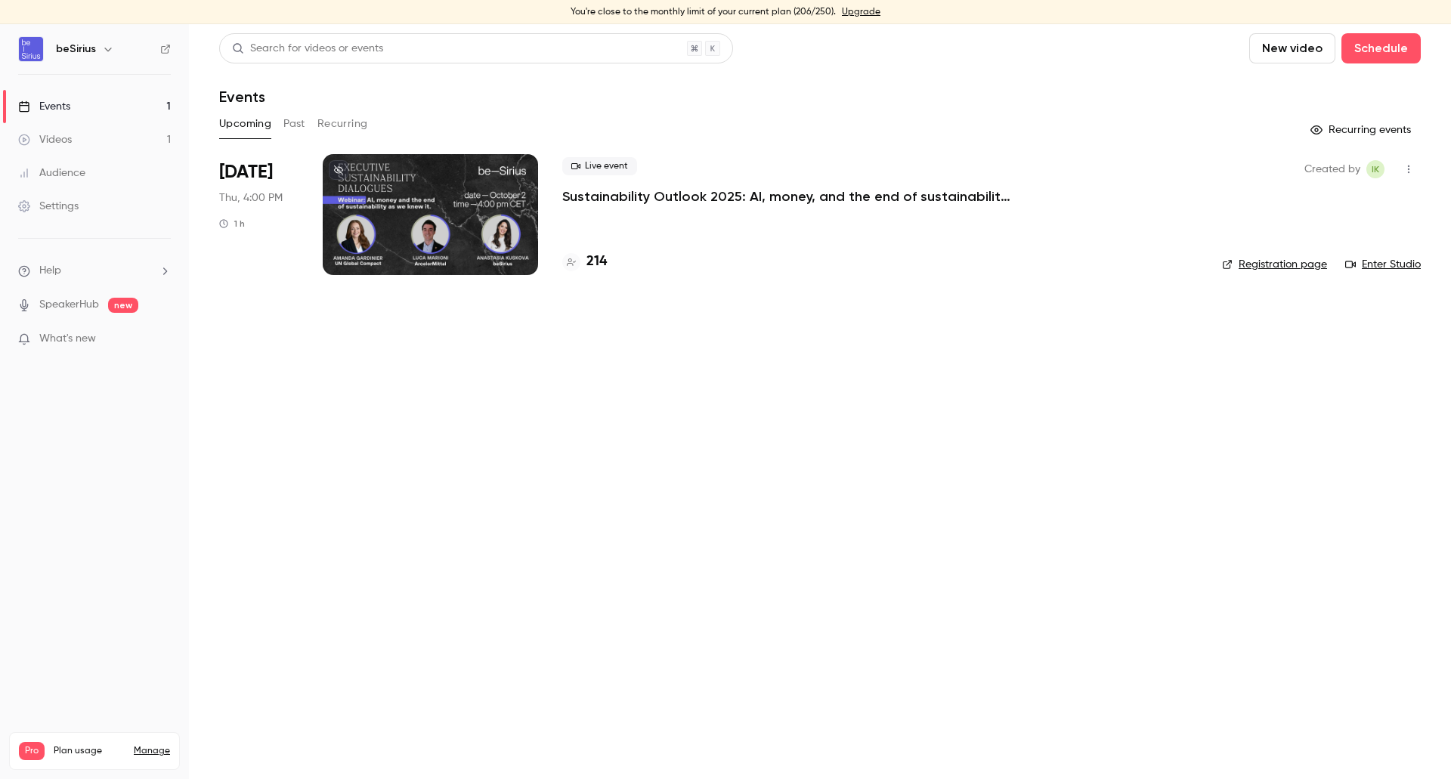
click at [404, 175] on div at bounding box center [430, 214] width 215 height 121
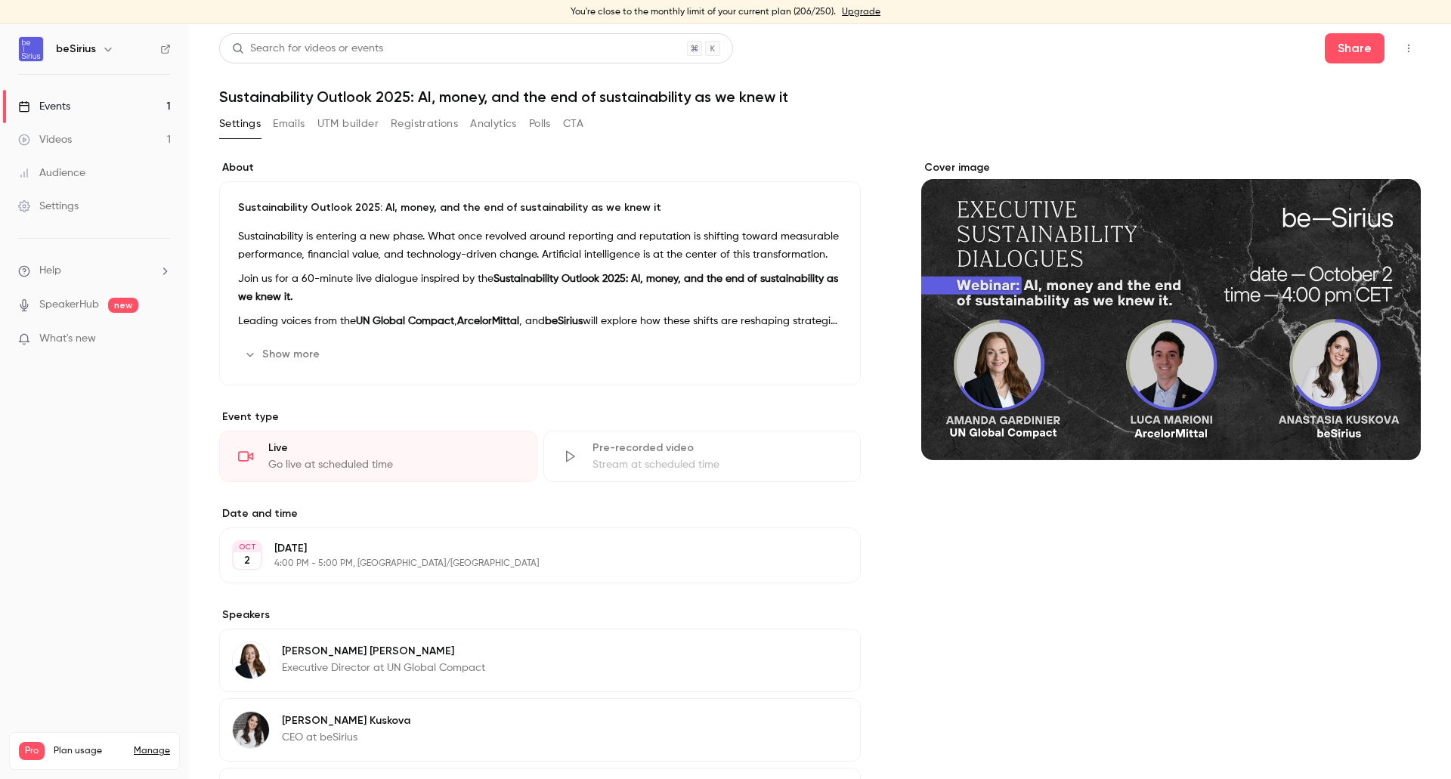
click at [1275, 307] on div "Cover image" at bounding box center [1170, 310] width 499 height 300
click at [0, 0] on input "Cover image" at bounding box center [0, 0] width 0 height 0
click at [1105, 385] on div "Cover image" at bounding box center [1170, 310] width 499 height 300
click at [0, 0] on input "Cover image" at bounding box center [0, 0] width 0 height 0
click at [80, 98] on link "Events 1" at bounding box center [94, 106] width 189 height 33
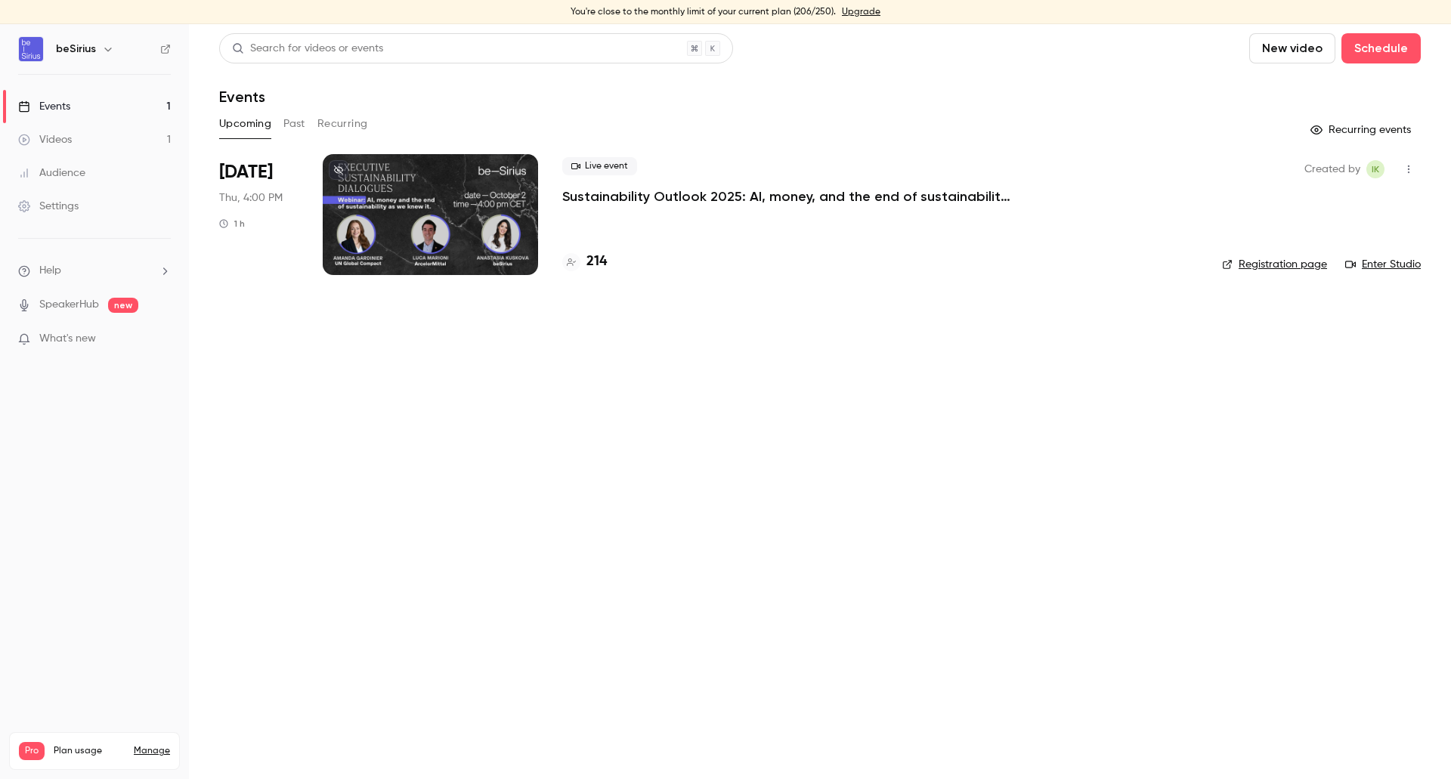
click at [1369, 261] on link "Enter Studio" at bounding box center [1383, 264] width 76 height 15
click at [474, 186] on div at bounding box center [430, 214] width 215 height 121
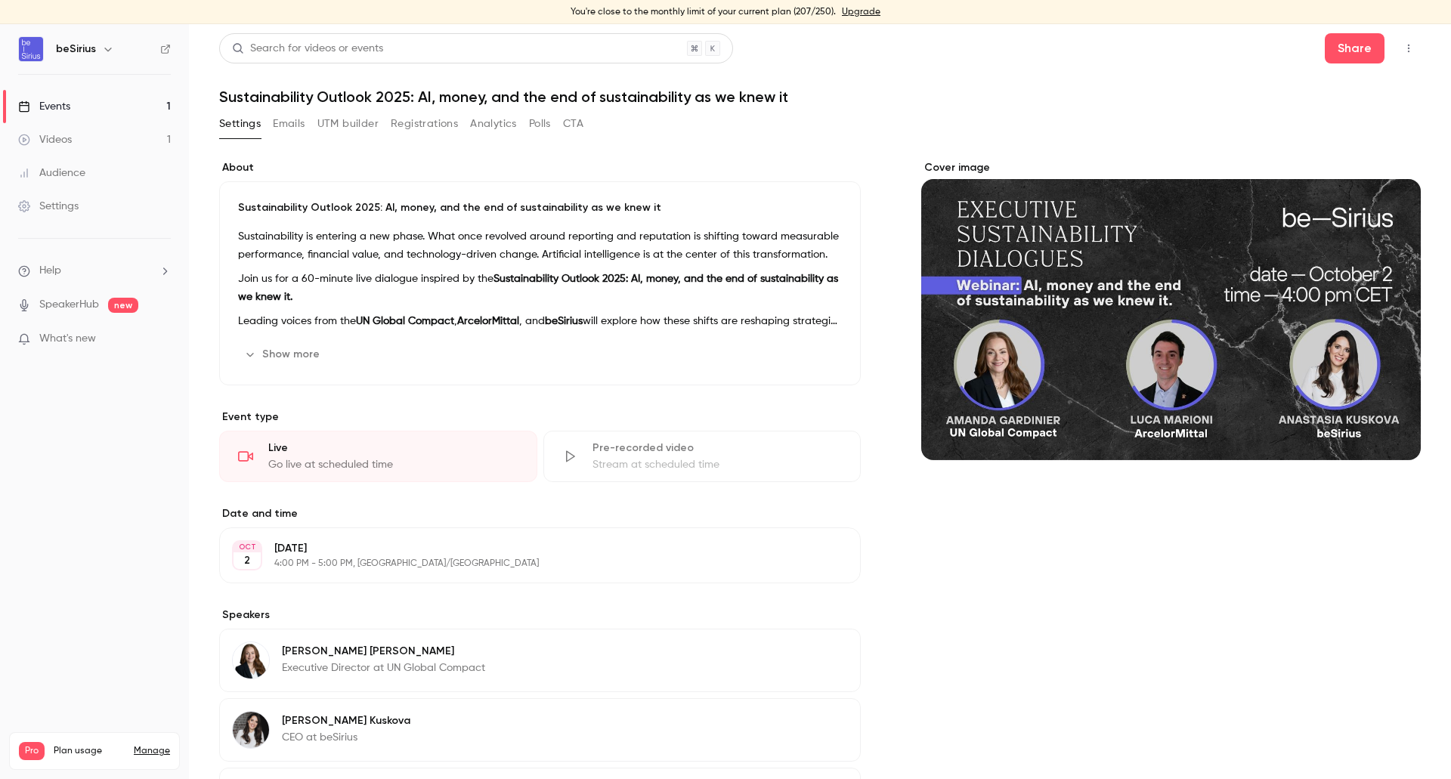
click at [1117, 320] on div "Cover image" at bounding box center [1170, 310] width 499 height 300
click at [0, 0] on input "Cover image" at bounding box center [0, 0] width 0 height 0
click at [78, 104] on link "Events 1" at bounding box center [94, 106] width 189 height 33
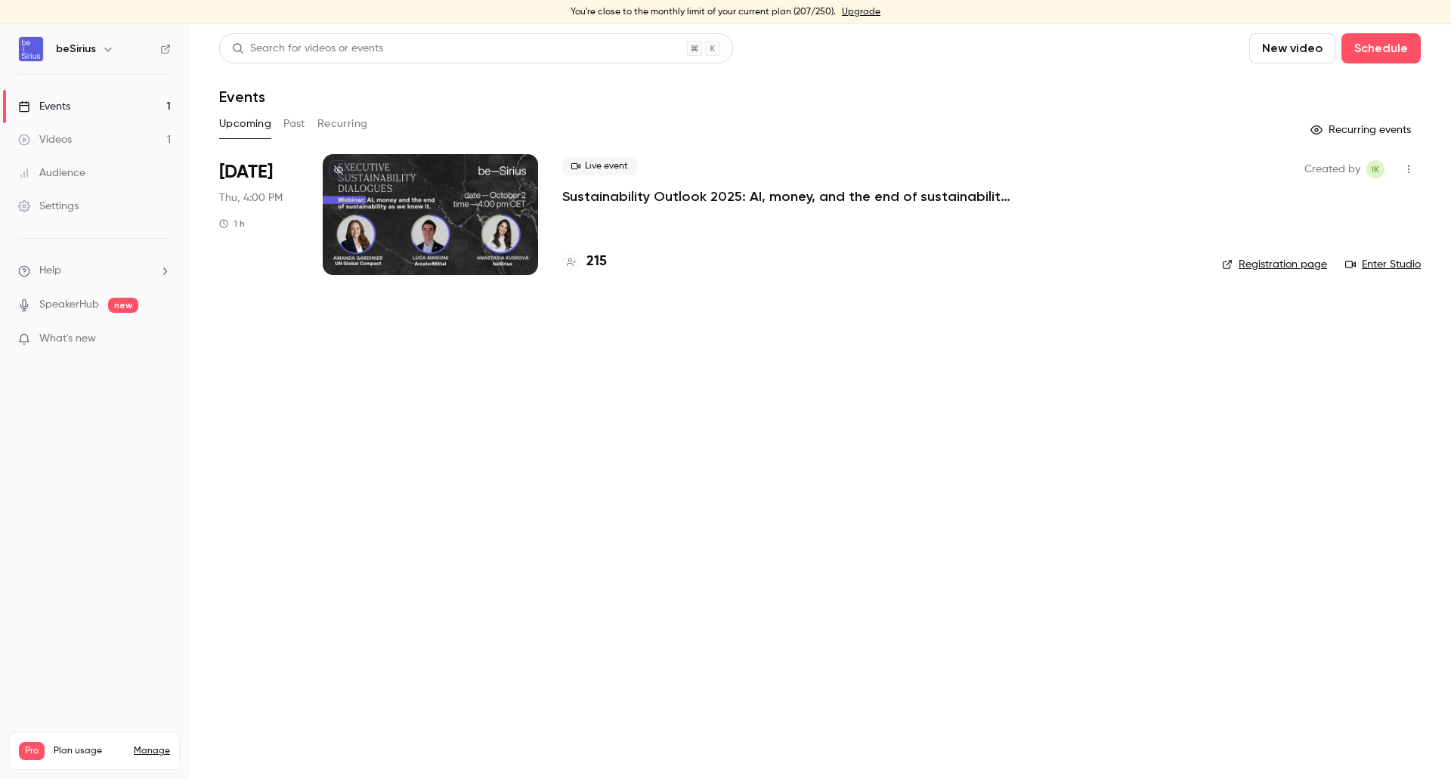
click at [1389, 267] on link "Enter Studio" at bounding box center [1383, 264] width 76 height 15
drag, startPoint x: 670, startPoint y: 435, endPoint x: 502, endPoint y: 255, distance: 246.4
click at [670, 435] on main "Search for videos or events New video Schedule Events Upcoming Past Recurring R…" at bounding box center [820, 401] width 1262 height 755
click at [434, 225] on div at bounding box center [430, 214] width 215 height 121
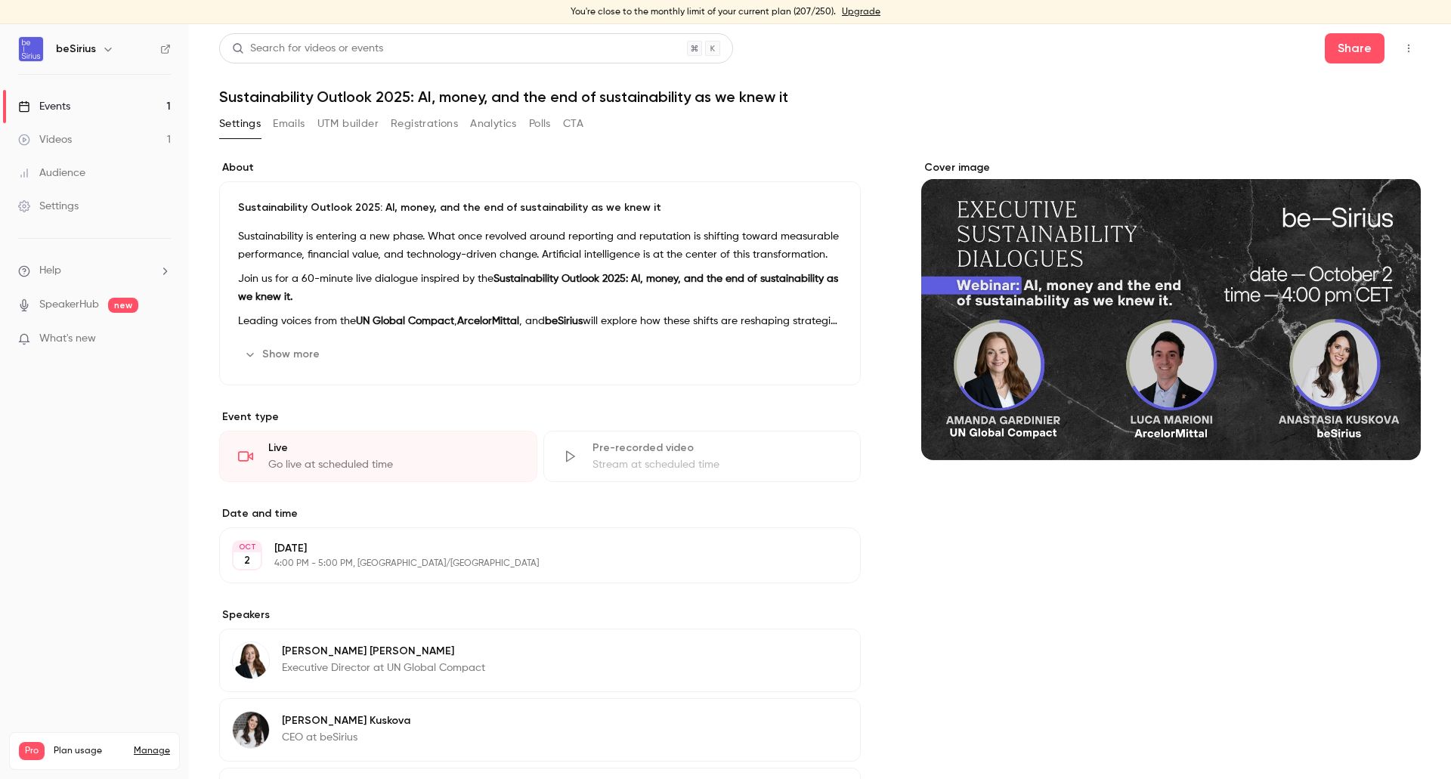
click at [295, 125] on button "Emails" at bounding box center [289, 124] width 32 height 24
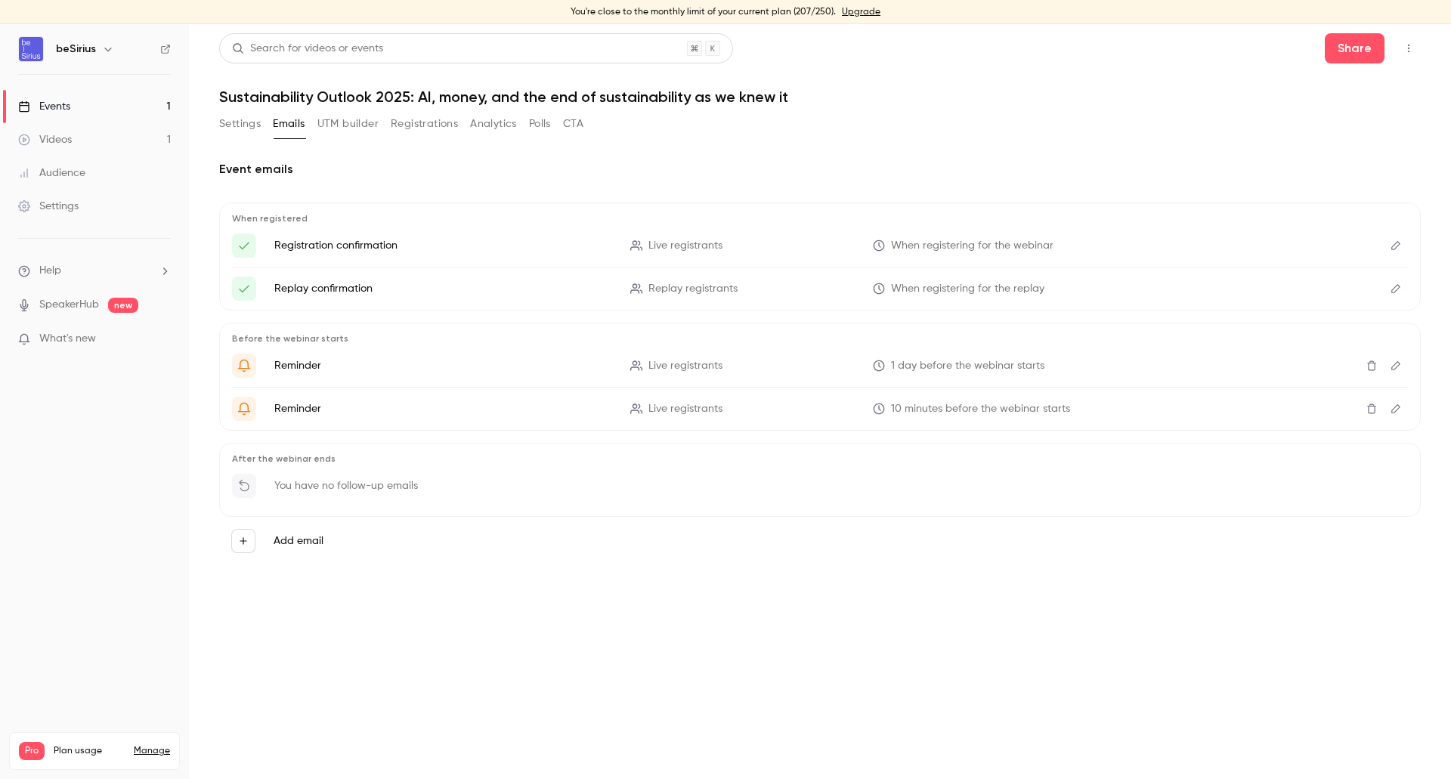
click at [341, 127] on button "UTM builder" at bounding box center [347, 124] width 61 height 24
